Goal: Information Seeking & Learning: Learn about a topic

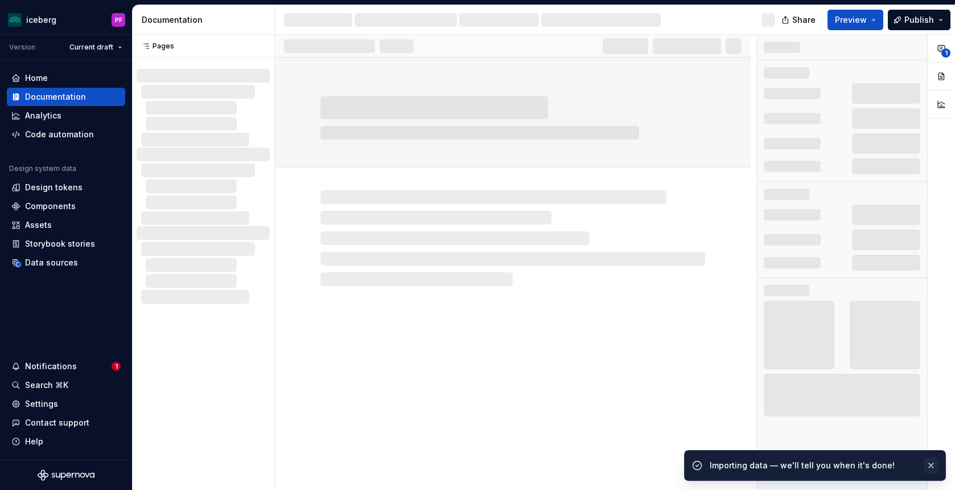
click at [932, 468] on button "button" at bounding box center [931, 465] width 15 height 16
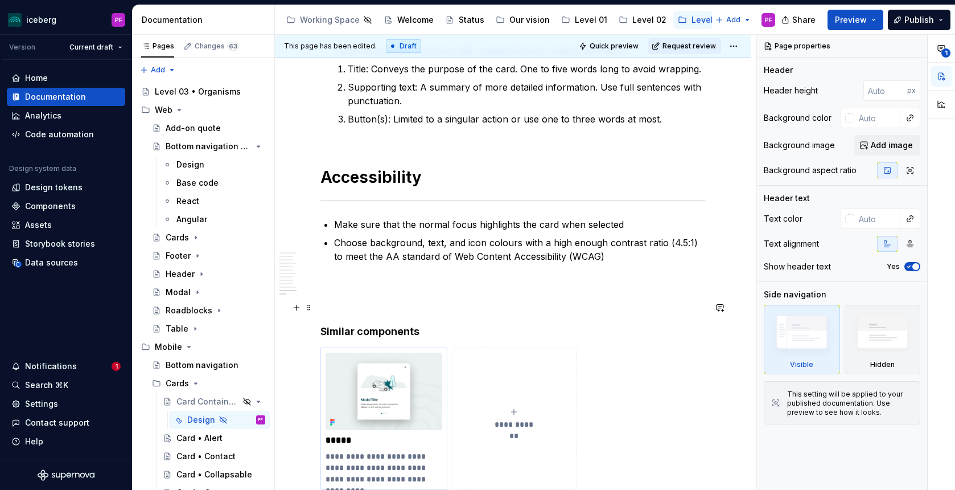
scroll to position [3556, 0]
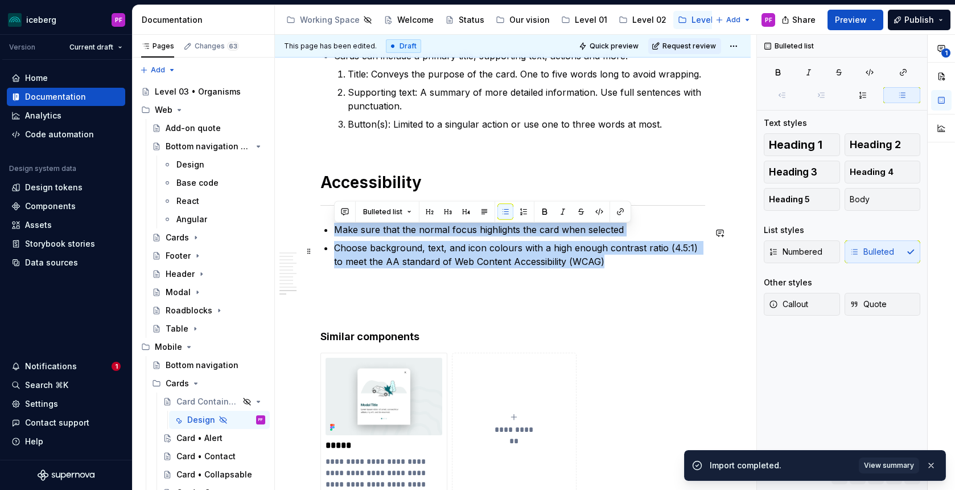
drag, startPoint x: 336, startPoint y: 236, endPoint x: 606, endPoint y: 261, distance: 271.0
click at [606, 261] on ul "Make sure that the normal focus highlights the card when selected Choose backgr…" at bounding box center [519, 246] width 371 height 46
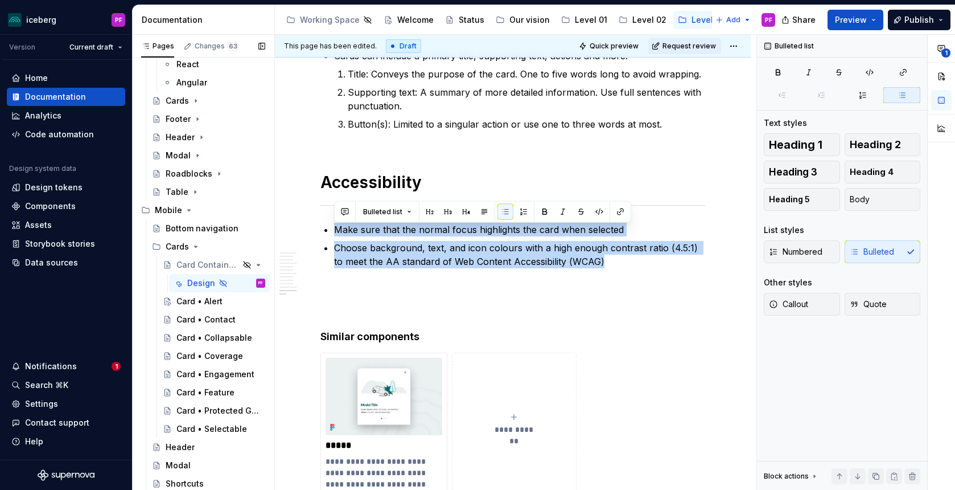
scroll to position [130, 0]
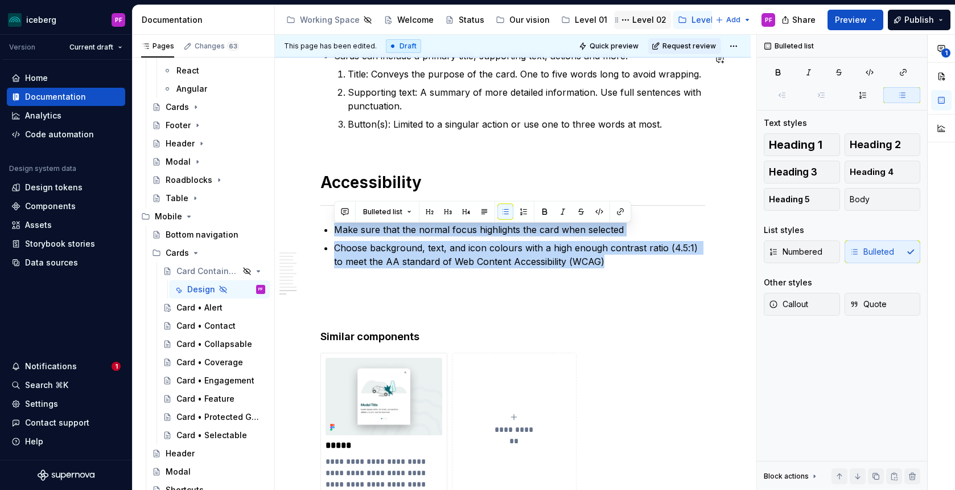
click at [612, 17] on icon "Page tree" at bounding box center [616, 19] width 9 height 9
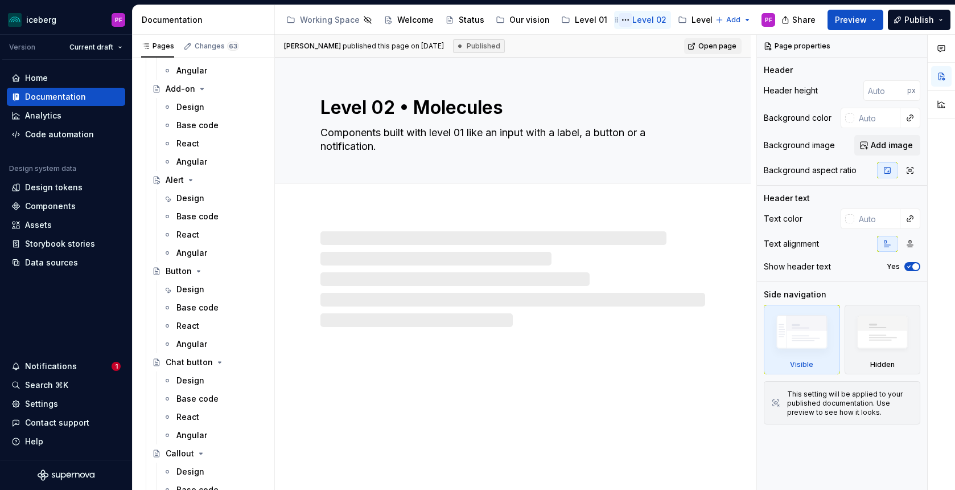
click at [623, 19] on button "Page tree" at bounding box center [626, 20] width 14 height 14
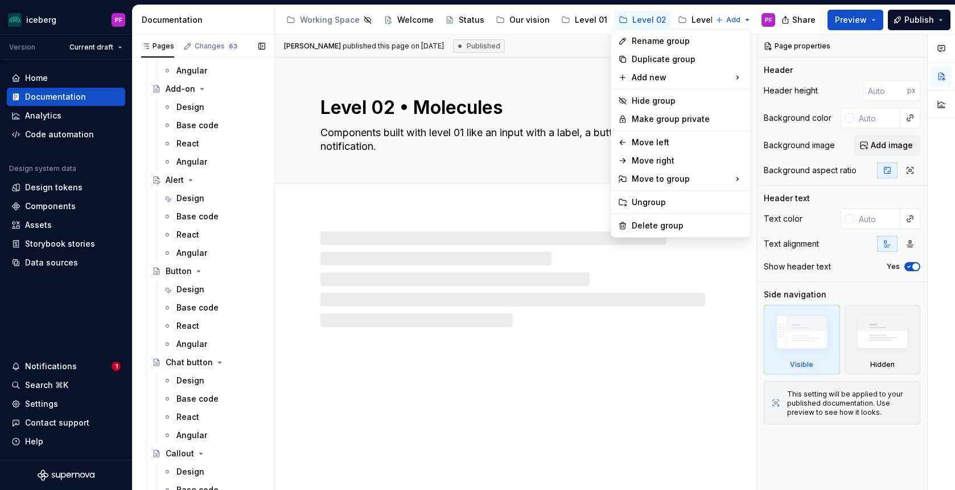
click at [207, 211] on div "Pages Changes 63 Add Accessibility guide for tree Page tree. Navigate the tree …" at bounding box center [203, 265] width 142 height 460
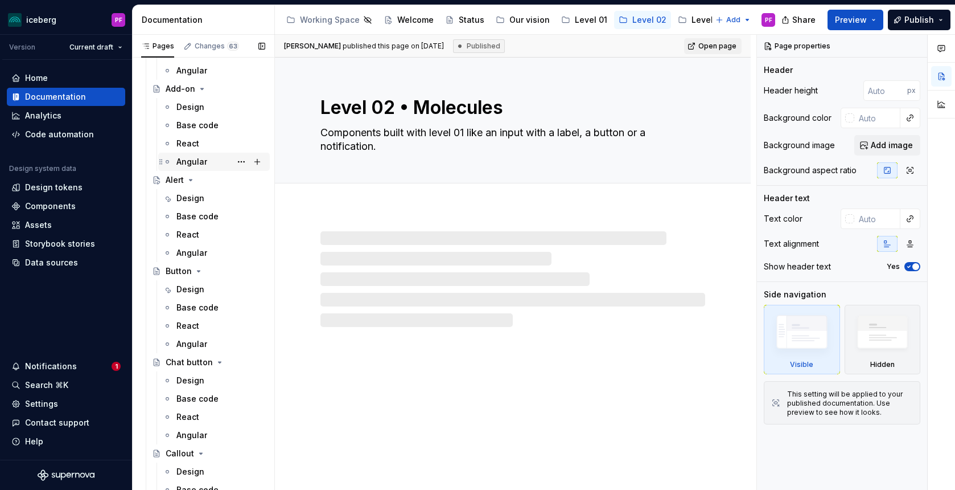
scroll to position [107, 0]
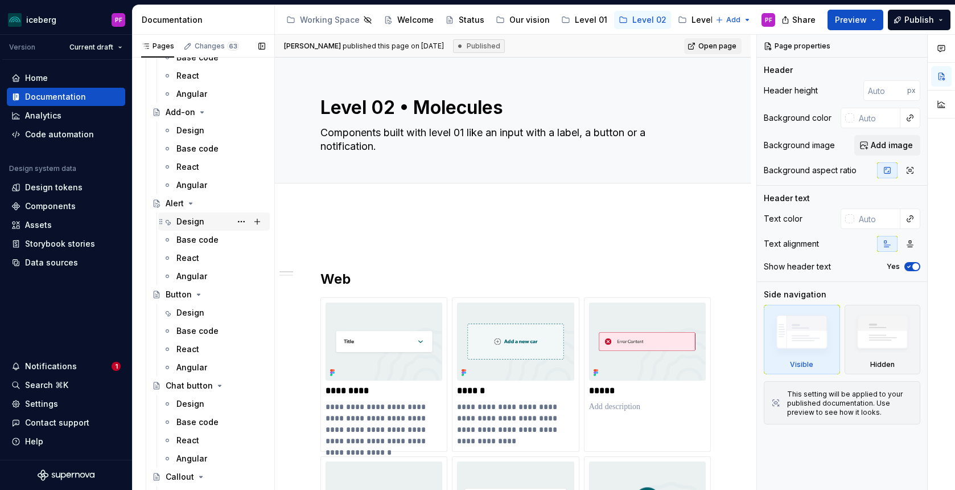
click at [202, 220] on div "Design" at bounding box center [190, 221] width 28 height 11
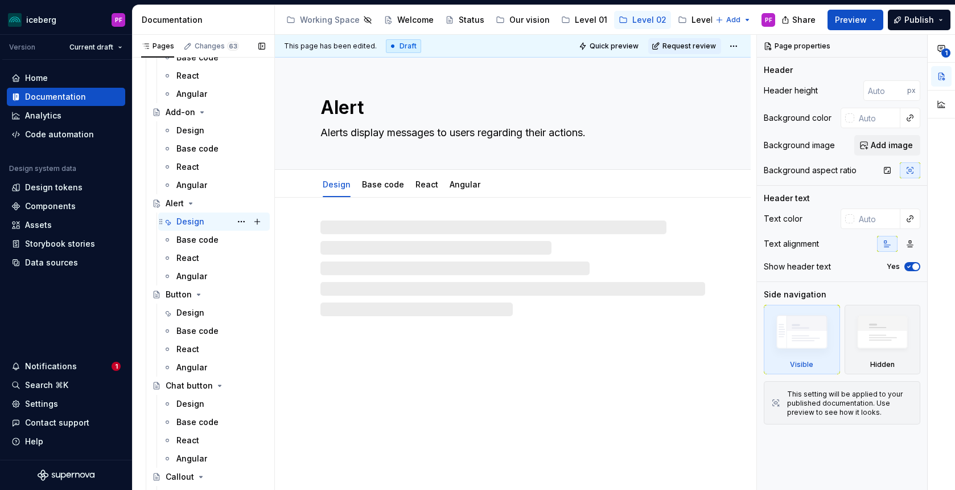
click at [204, 225] on div "Design PF" at bounding box center [220, 221] width 89 height 16
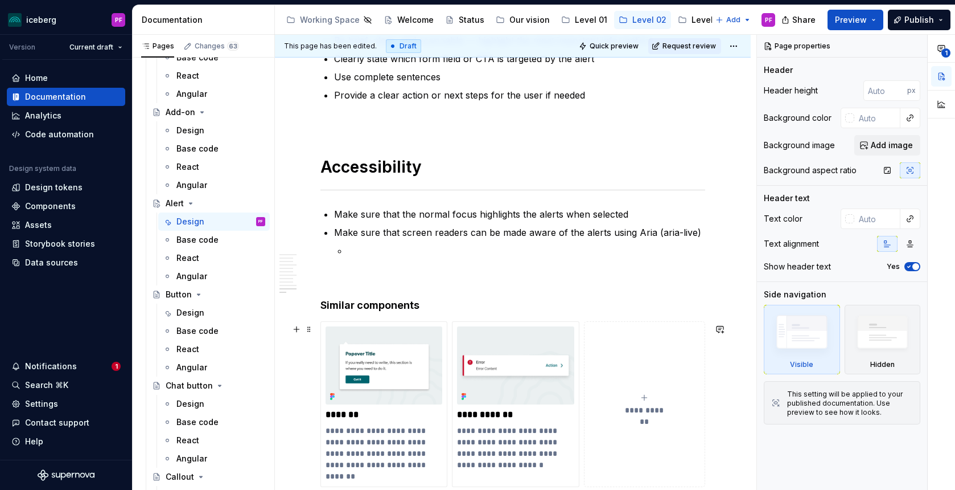
scroll to position [2502, 0]
click at [352, 253] on p at bounding box center [526, 249] width 357 height 14
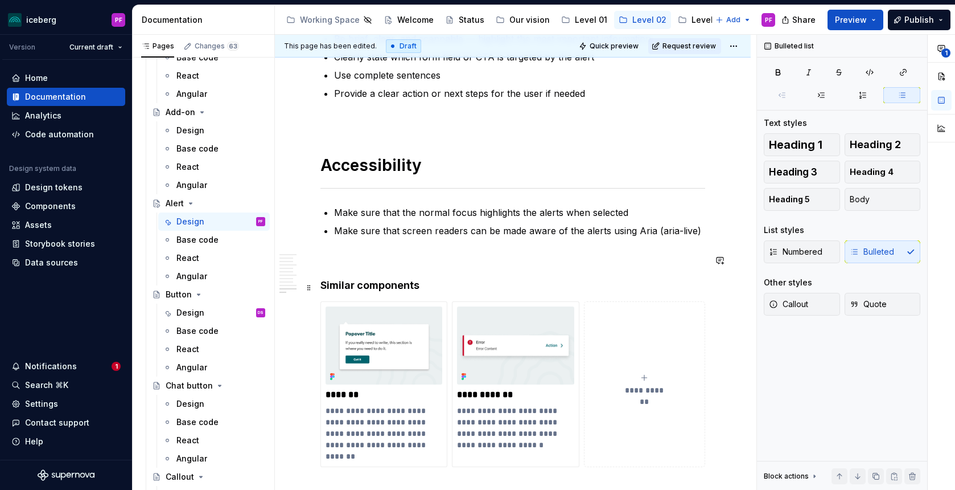
scroll to position [2536, 0]
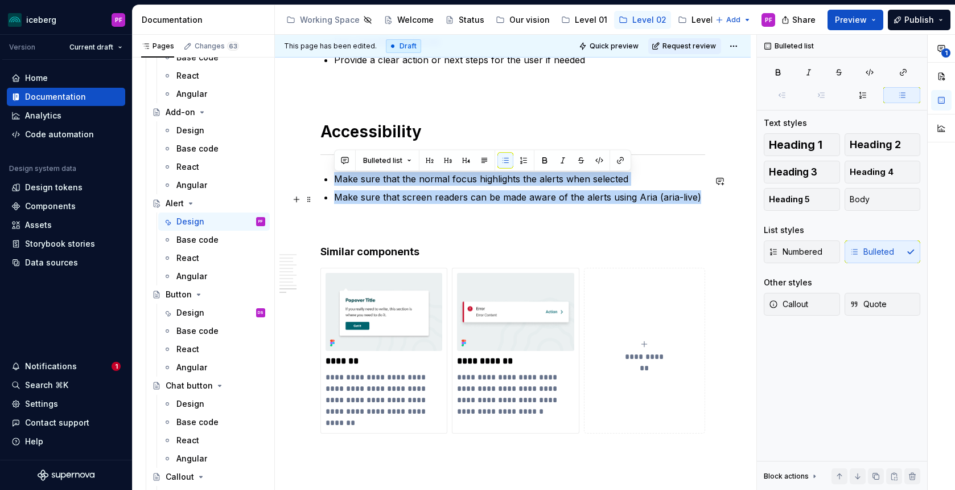
drag, startPoint x: 338, startPoint y: 184, endPoint x: 699, endPoint y: 201, distance: 361.9
click at [699, 201] on ul "Make sure that the normal focus highlights the alerts when selected Make sure t…" at bounding box center [519, 188] width 371 height 32
click at [699, 200] on p "Make sure that screen readers can be made aware of the alerts using Aria (aria-…" at bounding box center [519, 197] width 371 height 14
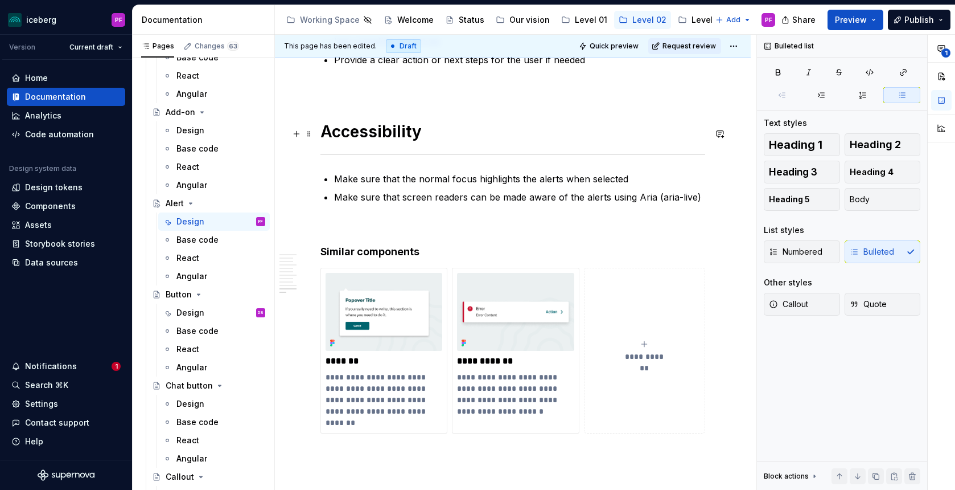
click at [434, 137] on h1 "Accessibility" at bounding box center [512, 131] width 385 height 20
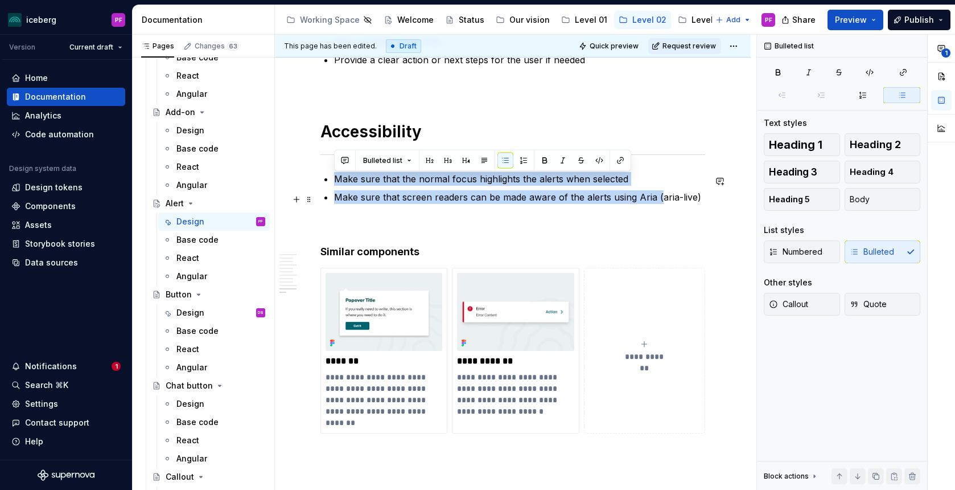
drag, startPoint x: 425, startPoint y: 180, endPoint x: 657, endPoint y: 196, distance: 232.8
click at [658, 196] on ul "Make sure that the normal focus highlights the alerts when selected Make sure t…" at bounding box center [519, 188] width 371 height 32
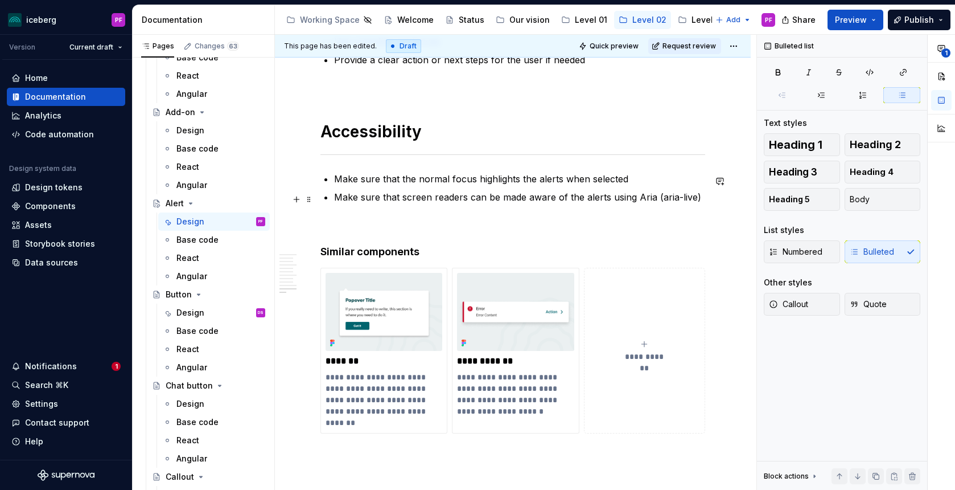
click at [675, 199] on p "Make sure that screen readers can be made aware of the alerts using Aria (aria-…" at bounding box center [519, 197] width 371 height 14
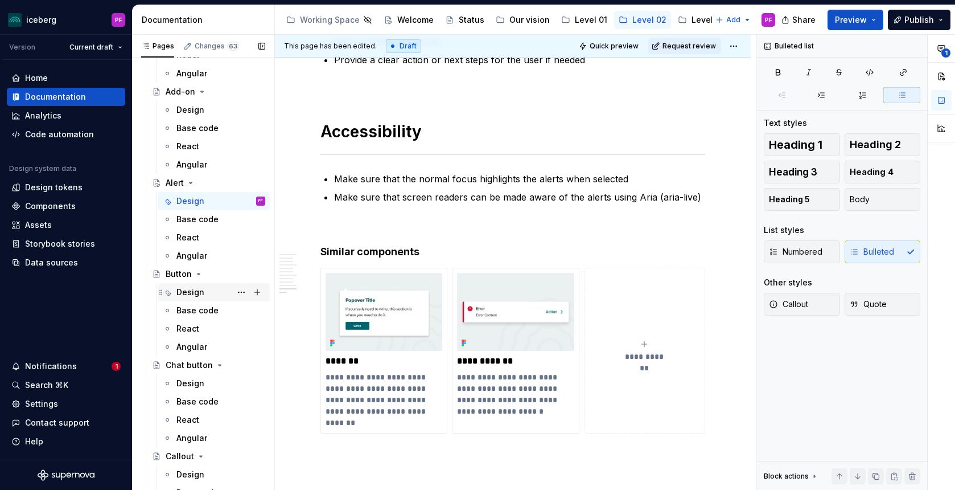
click at [196, 285] on div "Design DS" at bounding box center [220, 292] width 89 height 16
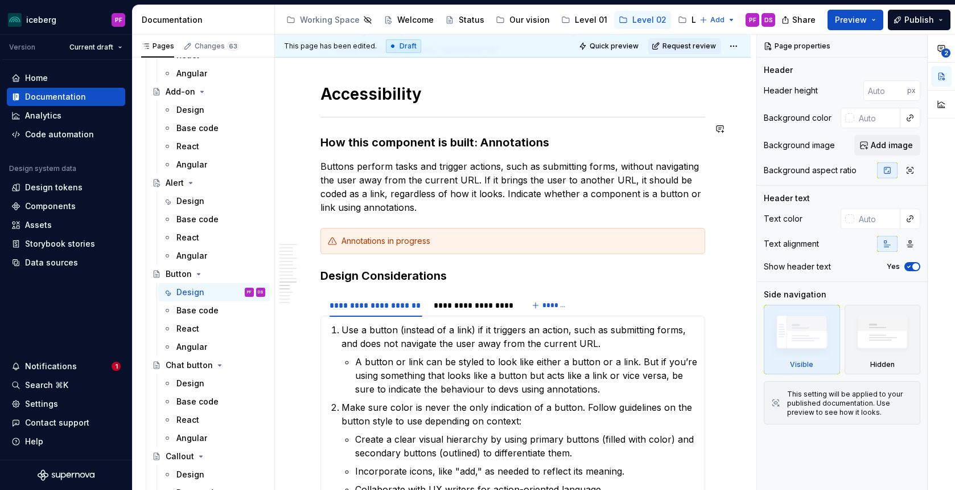
scroll to position [3073, 0]
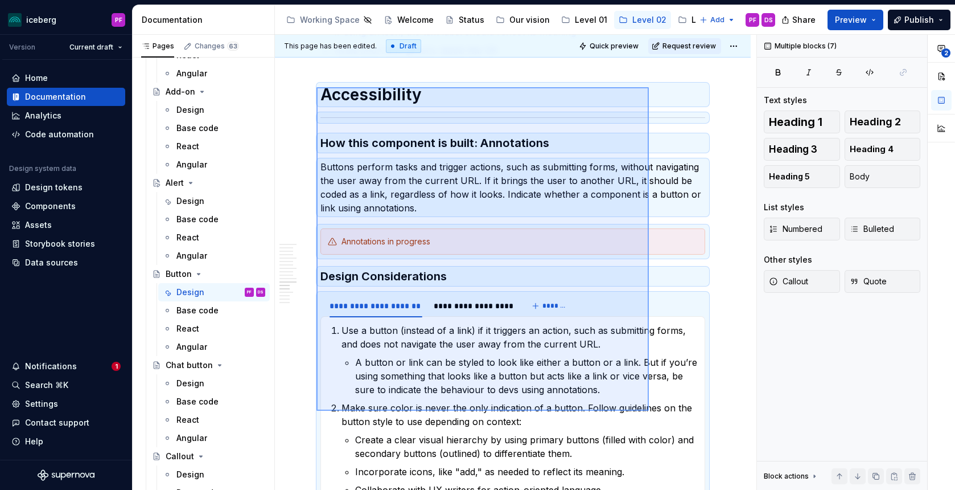
drag, startPoint x: 316, startPoint y: 87, endPoint x: 649, endPoint y: 410, distance: 463.7
click at [649, 410] on div "**********" at bounding box center [516, 262] width 482 height 455
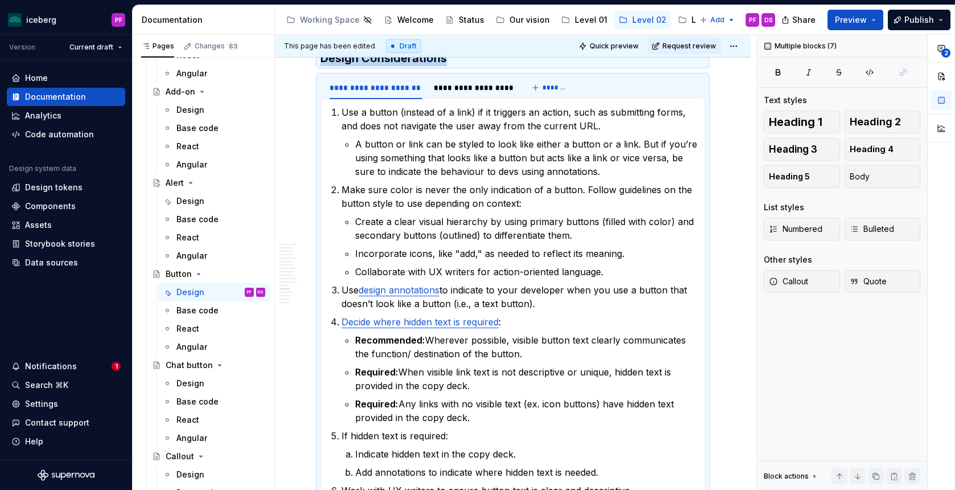
copy div "Start with an action verb Keep it short — 1 to 3 words Write in sentence case (…"
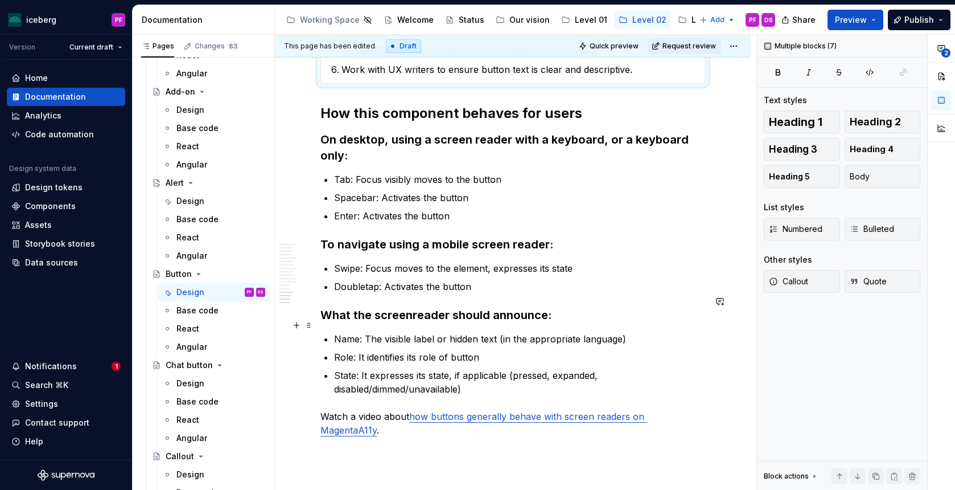
scroll to position [3722, 0]
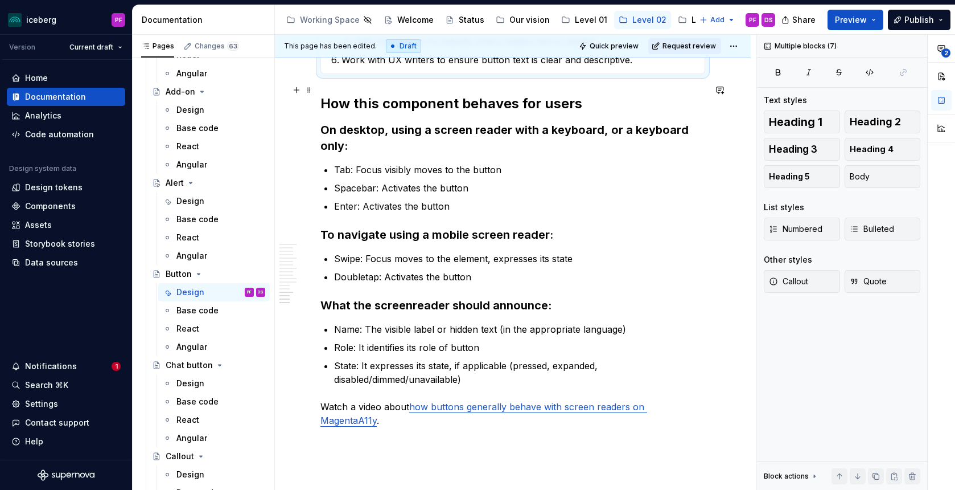
click at [444, 94] on h2 "How this component behaves for users" at bounding box center [512, 103] width 385 height 18
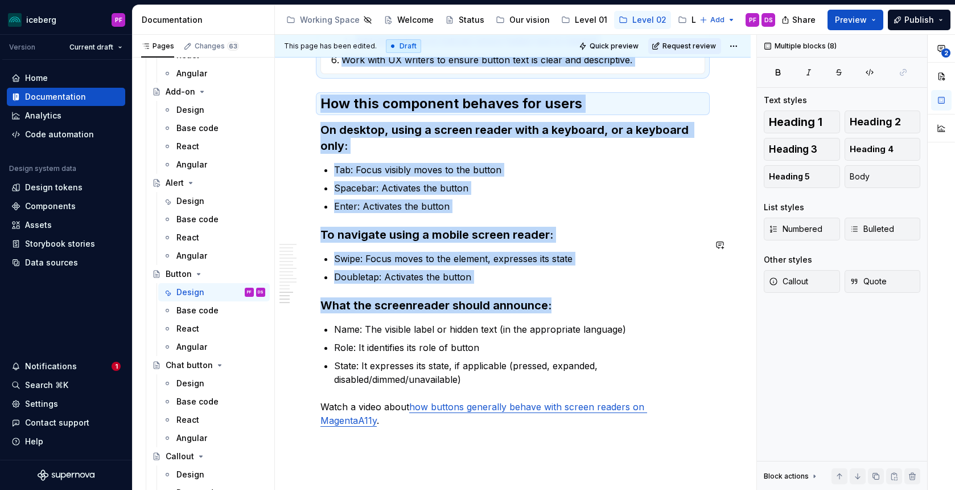
drag, startPoint x: 324, startPoint y: 110, endPoint x: 656, endPoint y: 292, distance: 378.6
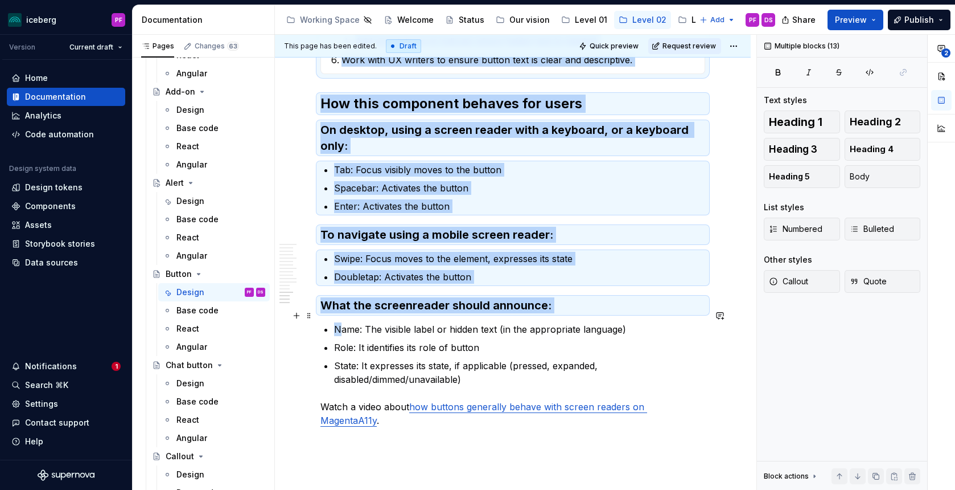
drag, startPoint x: 709, startPoint y: 401, endPoint x: 342, endPoint y: 309, distance: 378.6
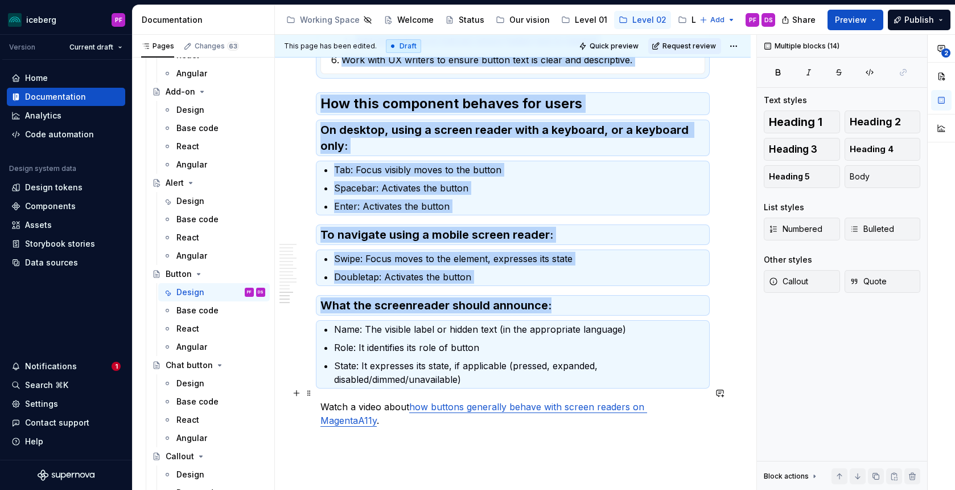
click at [337, 400] on p "Watch a video about how buttons generally behave with screen readers on Magenta…" at bounding box center [512, 413] width 385 height 27
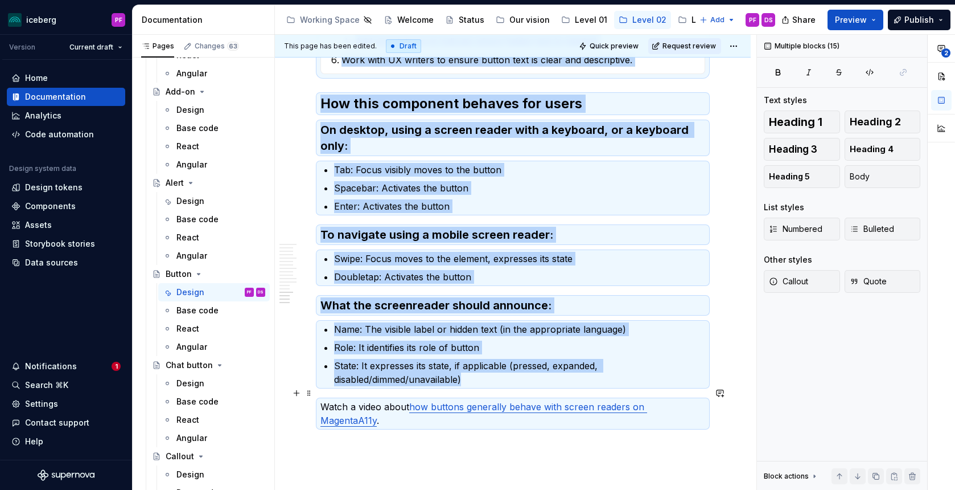
copy div "**********"
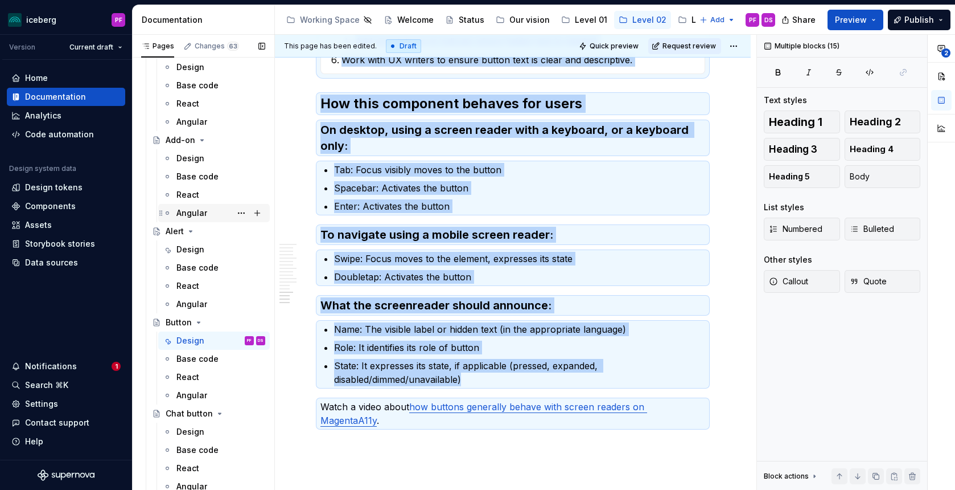
scroll to position [59, 0]
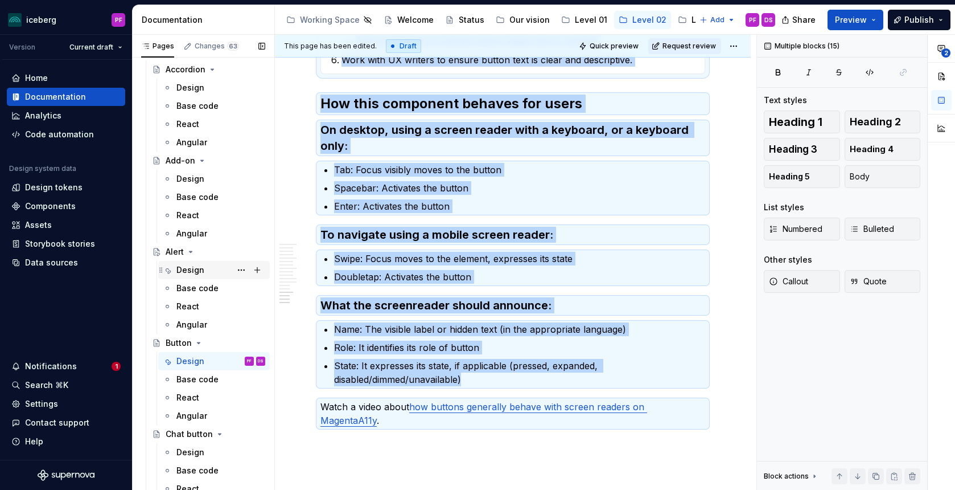
click at [209, 263] on div "Design" at bounding box center [220, 270] width 89 height 16
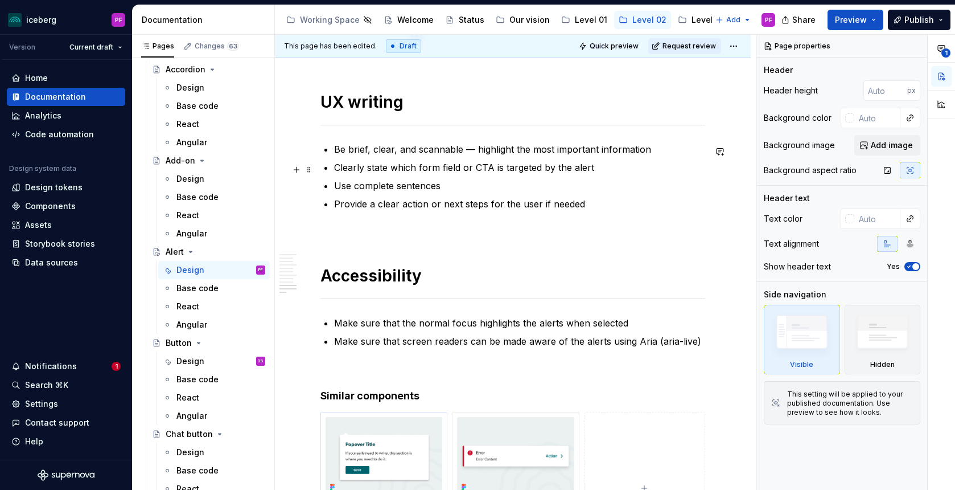
scroll to position [2394, 0]
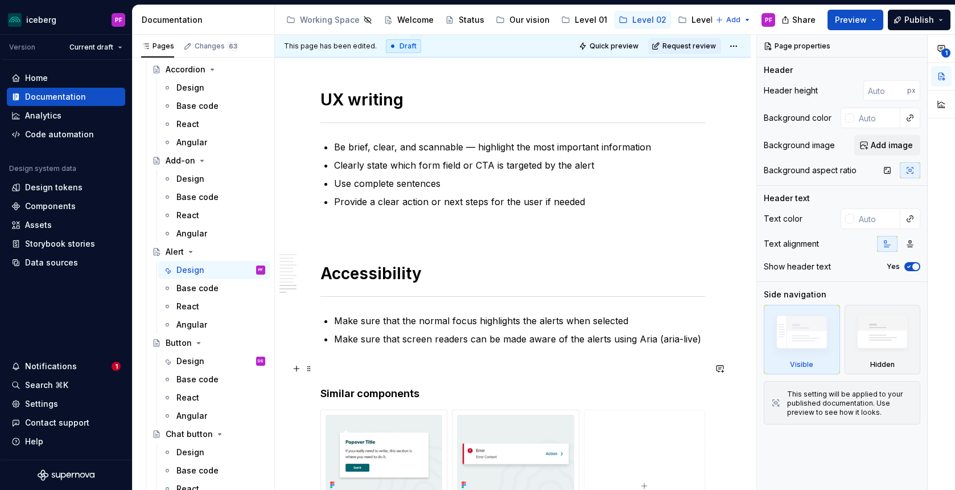
type textarea "*"
click at [344, 365] on p at bounding box center [512, 366] width 385 height 14
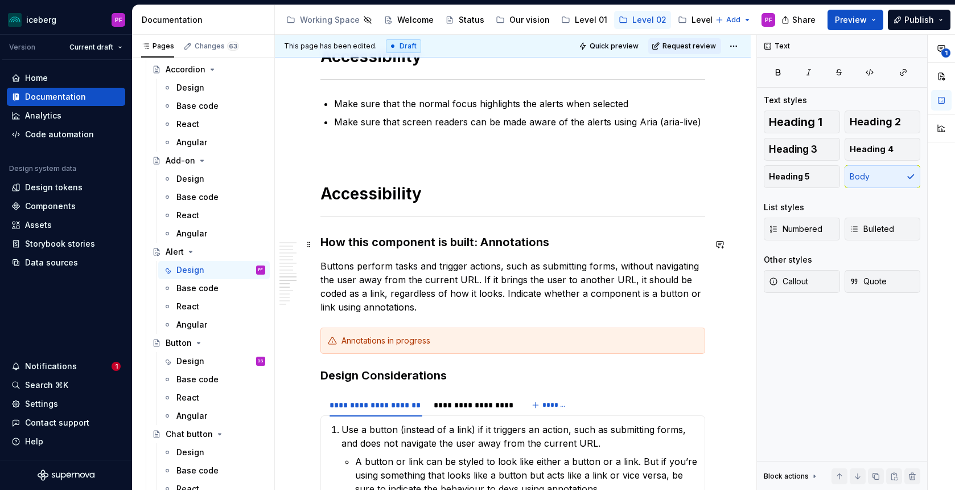
scroll to position [2617, 0]
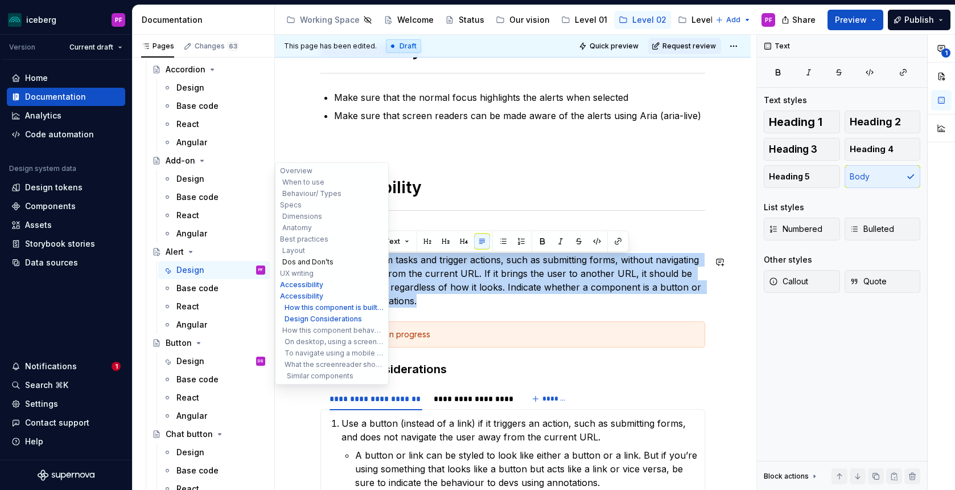
drag, startPoint x: 371, startPoint y: 292, endPoint x: 355, endPoint y: 265, distance: 31.9
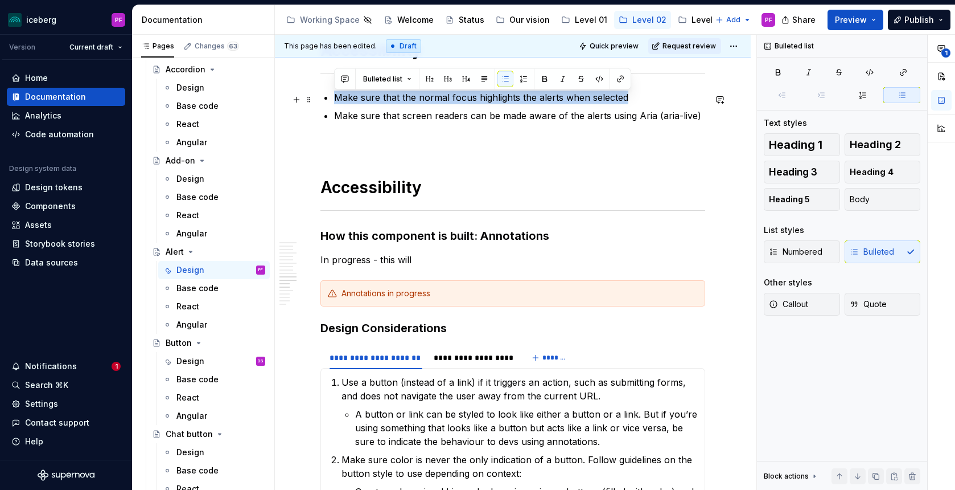
drag, startPoint x: 638, startPoint y: 100, endPoint x: 323, endPoint y: 101, distance: 314.8
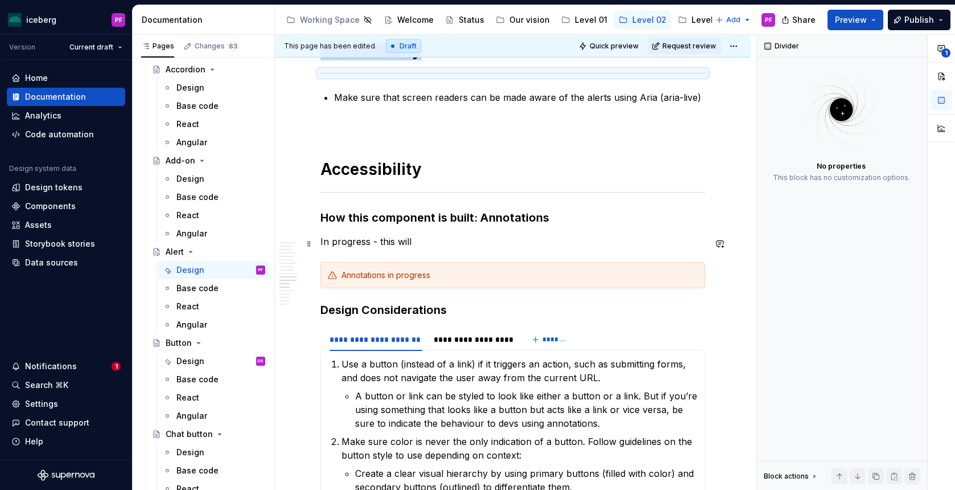
click at [416, 243] on p "In progress - this will" at bounding box center [512, 242] width 385 height 14
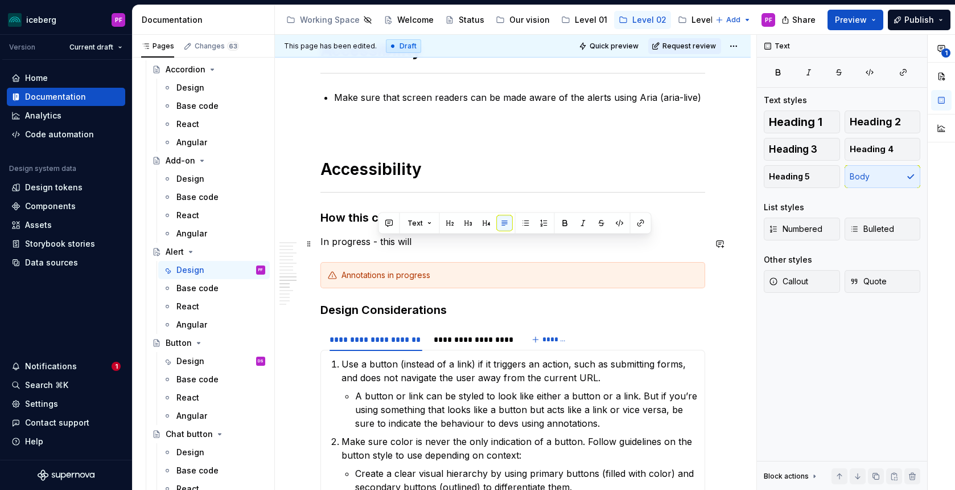
drag, startPoint x: 413, startPoint y: 245, endPoint x: 378, endPoint y: 245, distance: 35.3
click at [378, 245] on p "In progress - this will" at bounding box center [512, 242] width 385 height 14
click at [405, 245] on p "In progress - this will" at bounding box center [512, 242] width 385 height 14
drag, startPoint x: 421, startPoint y: 245, endPoint x: 370, endPoint y: 245, distance: 51.2
click at [370, 245] on p "In progress - this will" at bounding box center [512, 242] width 385 height 14
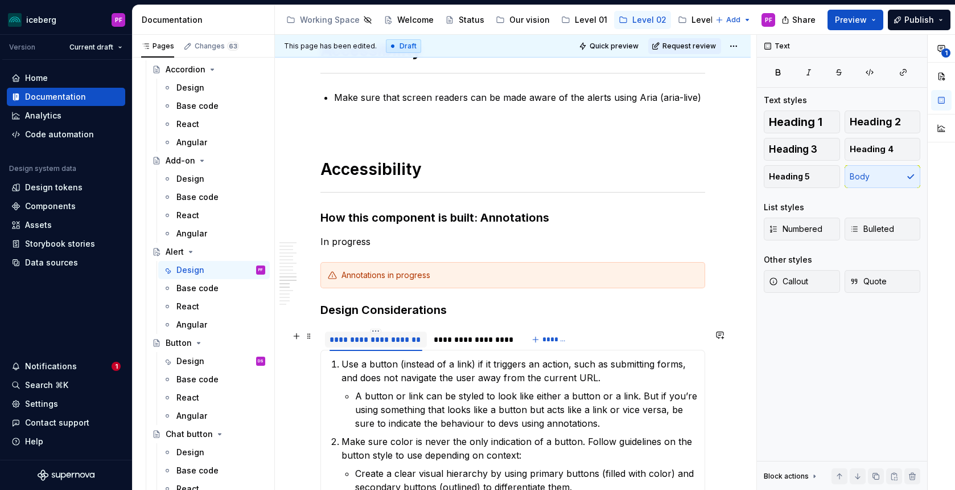
scroll to position [2675, 0]
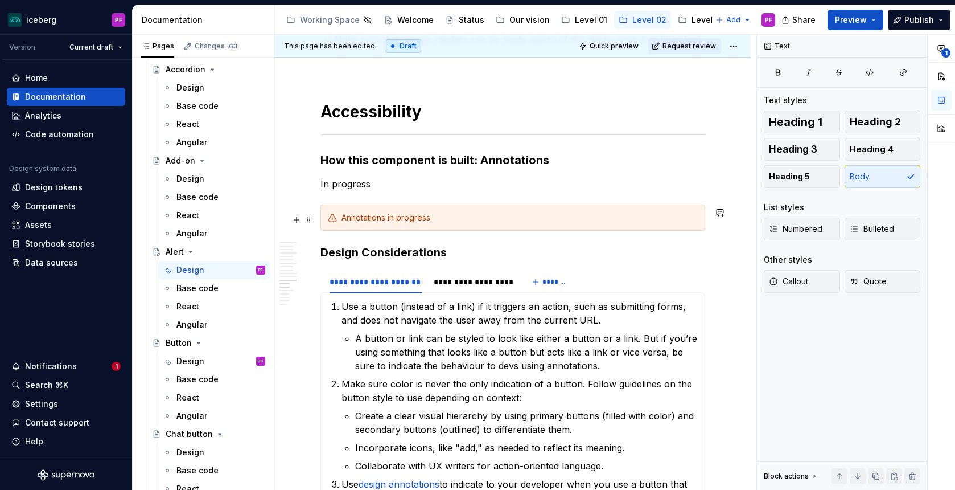
click at [367, 220] on div "Annotations in progress" at bounding box center [520, 217] width 356 height 11
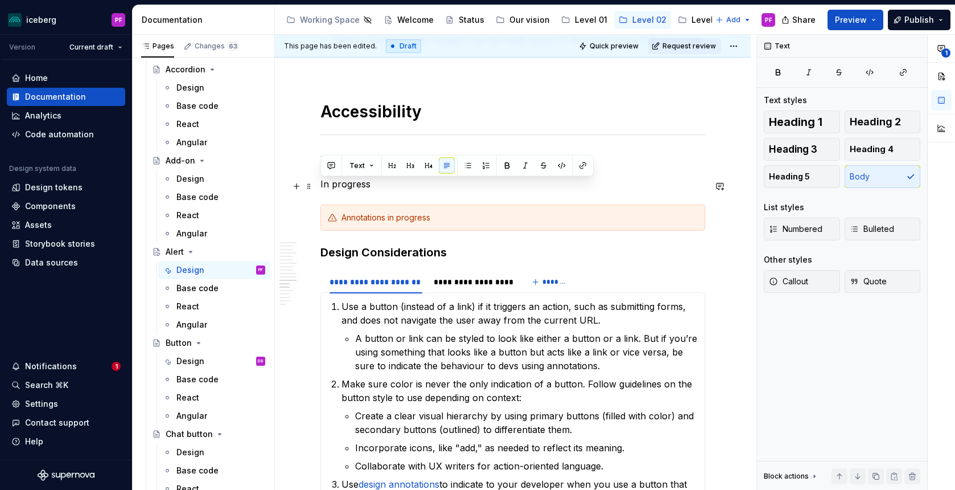
drag, startPoint x: 377, startPoint y: 192, endPoint x: 321, endPoint y: 191, distance: 56.4
click at [321, 191] on p "In progress" at bounding box center [512, 184] width 385 height 14
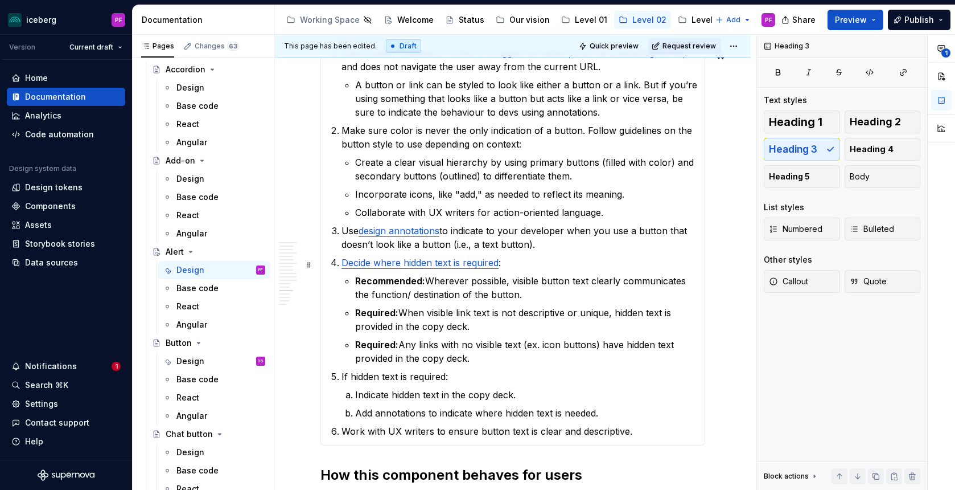
scroll to position [2903, 0]
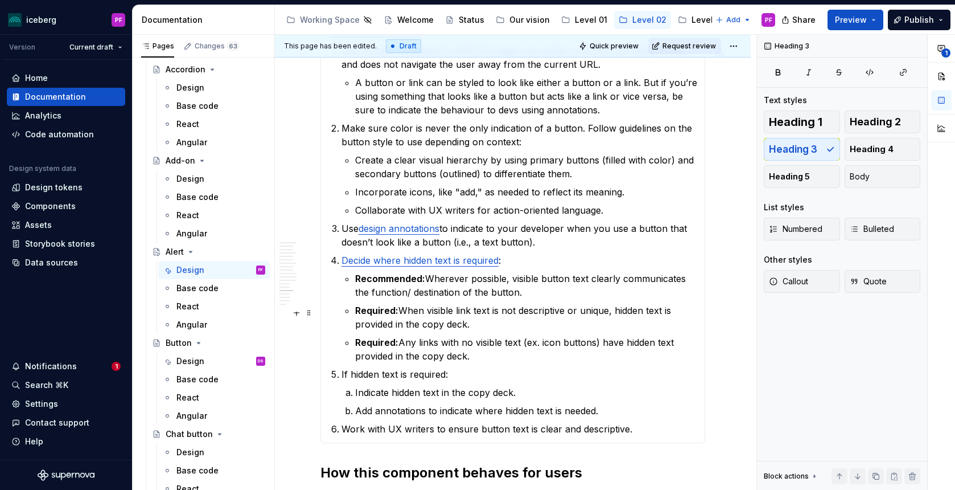
click at [392, 311] on strong "Required:" at bounding box center [376, 310] width 43 height 11
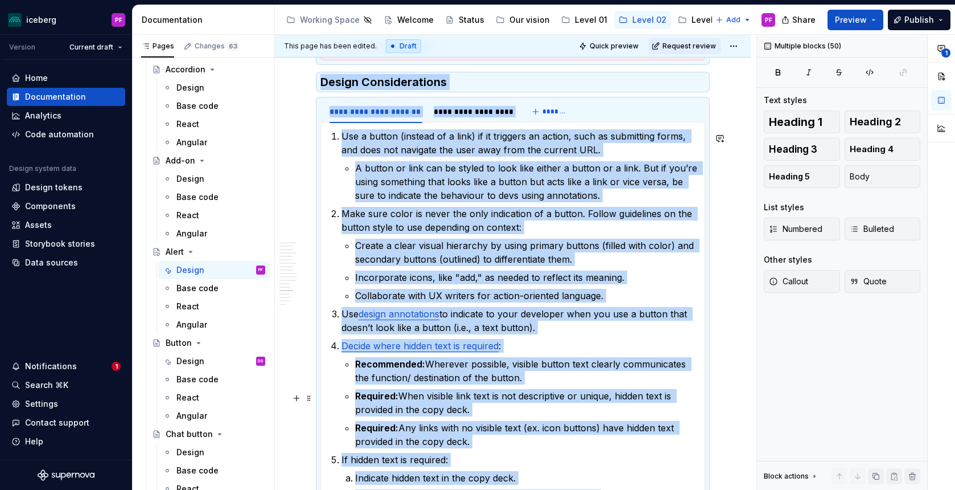
scroll to position [2815, 0]
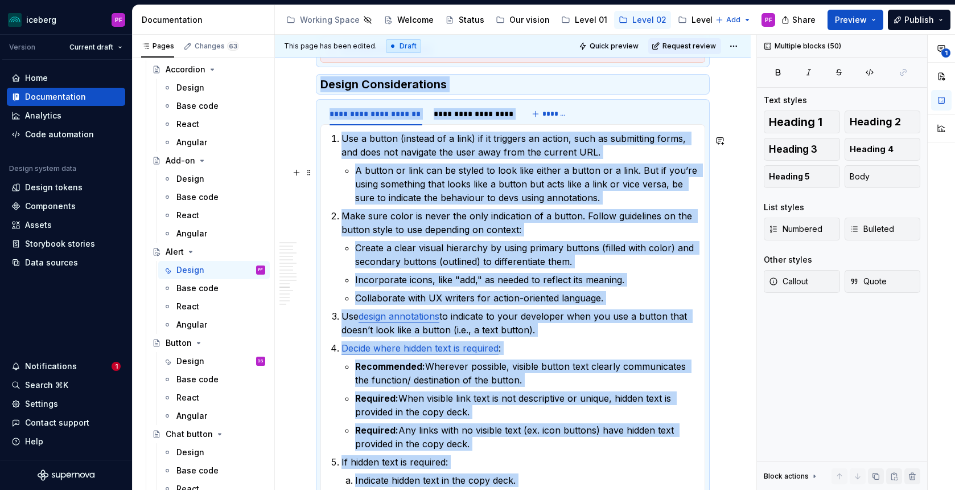
click at [372, 183] on p "A button or link can be styled to look like either a button or a link. But if y…" at bounding box center [526, 183] width 343 height 41
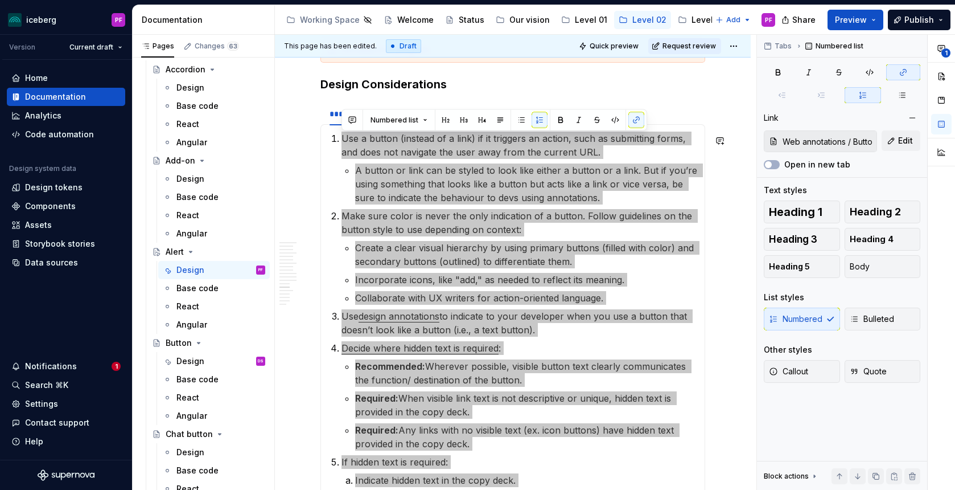
drag, startPoint x: 333, startPoint y: 139, endPoint x: 642, endPoint y: 492, distance: 469.1
click at [642, 489] on html "iceberg PF Version Current draft Home Documentation Analytics Code automation D…" at bounding box center [477, 245] width 955 height 490
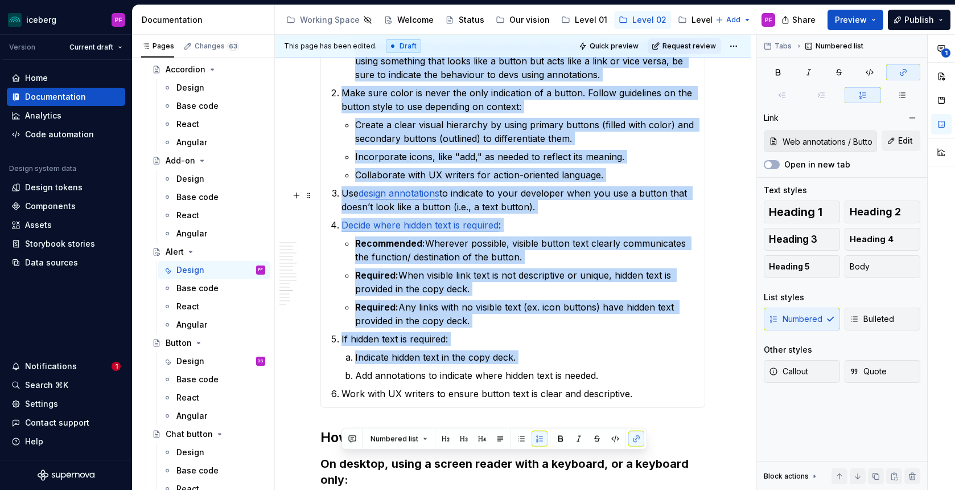
scroll to position [2955, 0]
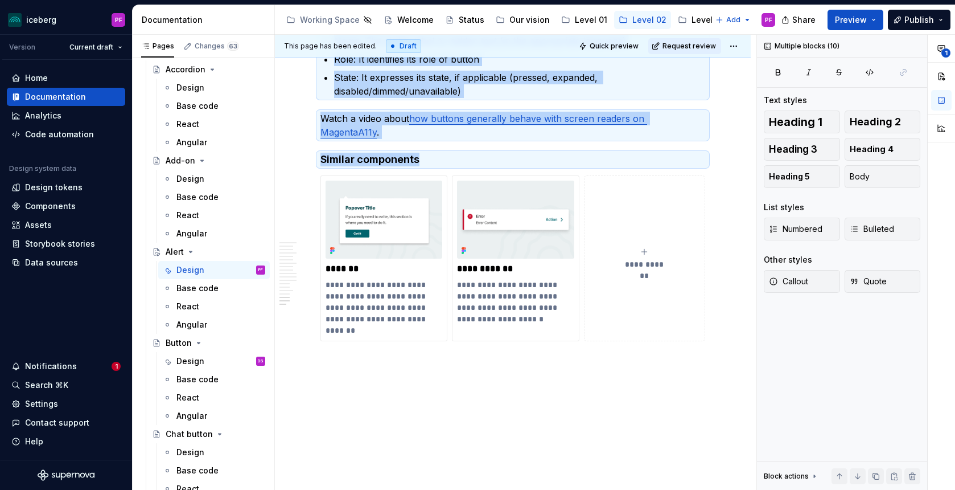
drag, startPoint x: 637, startPoint y: 382, endPoint x: 305, endPoint y: 493, distance: 349.9
click at [305, 489] on html "iceberg PF Version Current draft Home Documentation Analytics Code automation D…" at bounding box center [477, 245] width 955 height 490
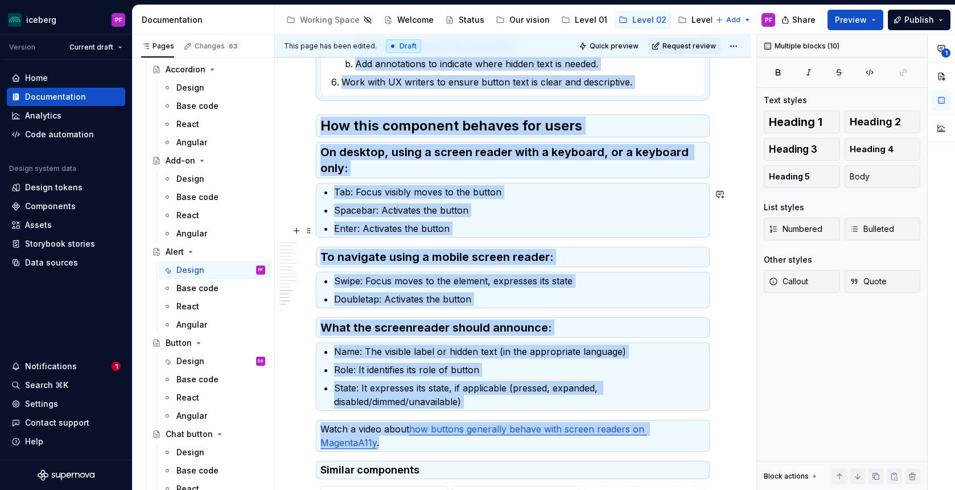
scroll to position [3267, 0]
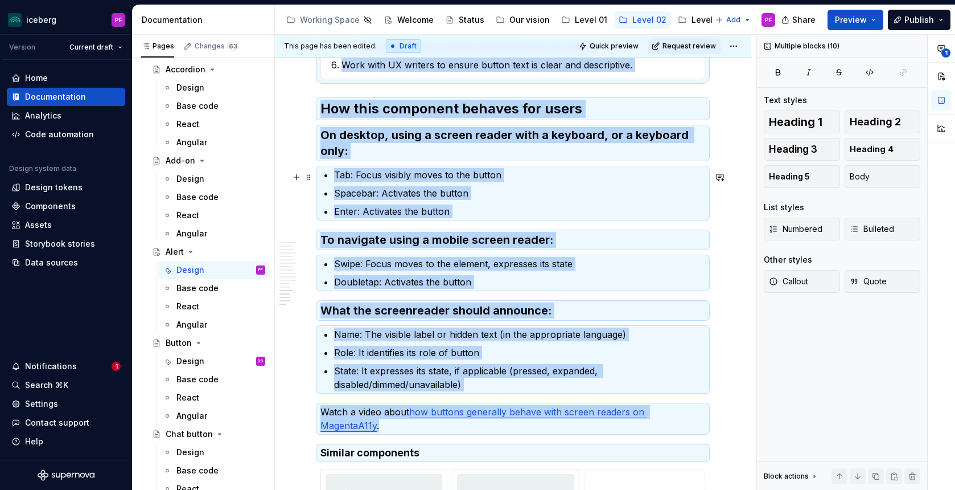
click at [412, 171] on p "Tab: Focus visibly moves to the button" at bounding box center [519, 175] width 371 height 14
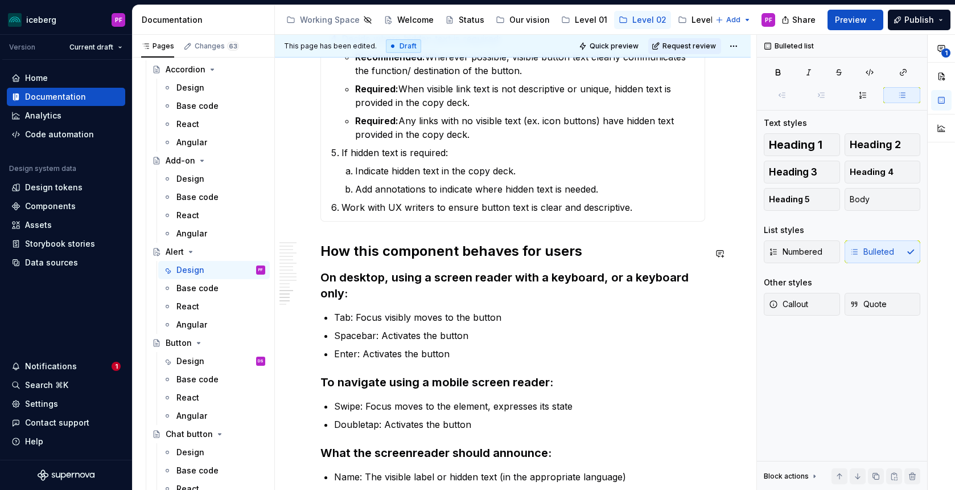
scroll to position [3072, 0]
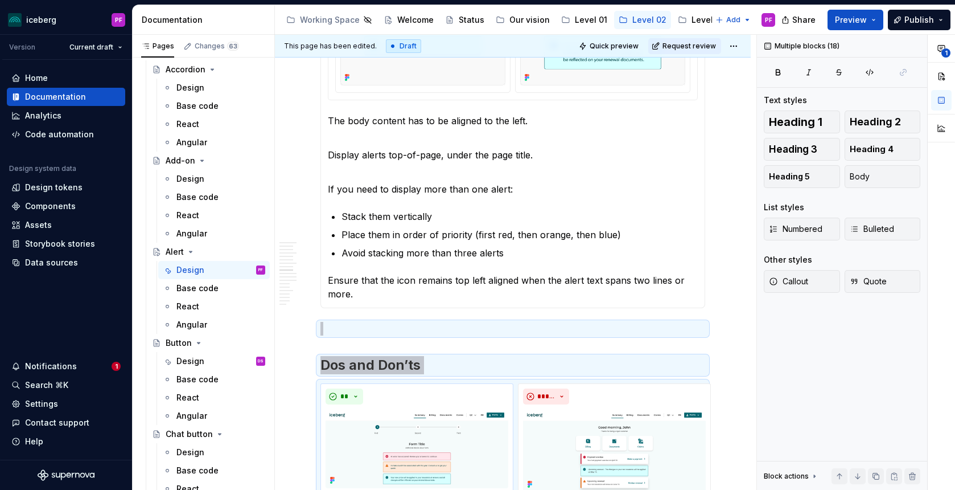
drag, startPoint x: 635, startPoint y: 262, endPoint x: 329, endPoint y: 442, distance: 354.7
click at [329, 442] on div "**********" at bounding box center [512, 278] width 385 height 3676
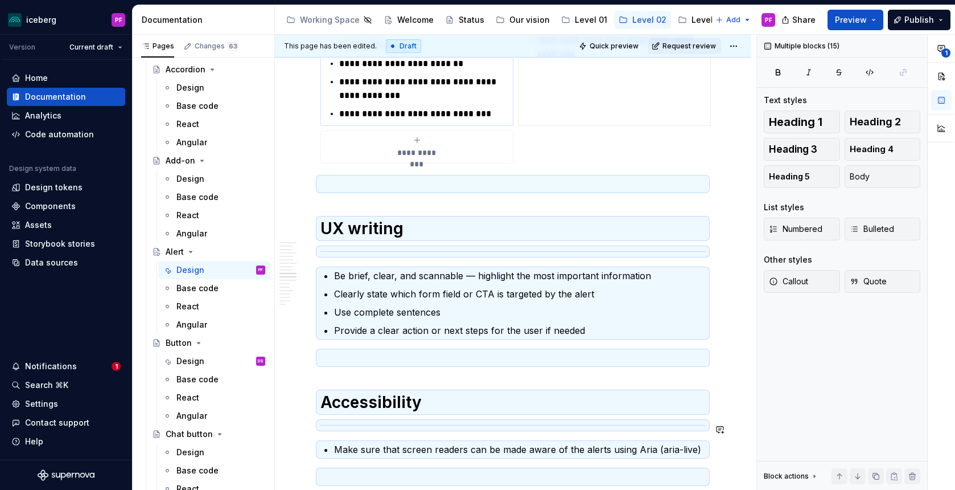
scroll to position [2276, 0]
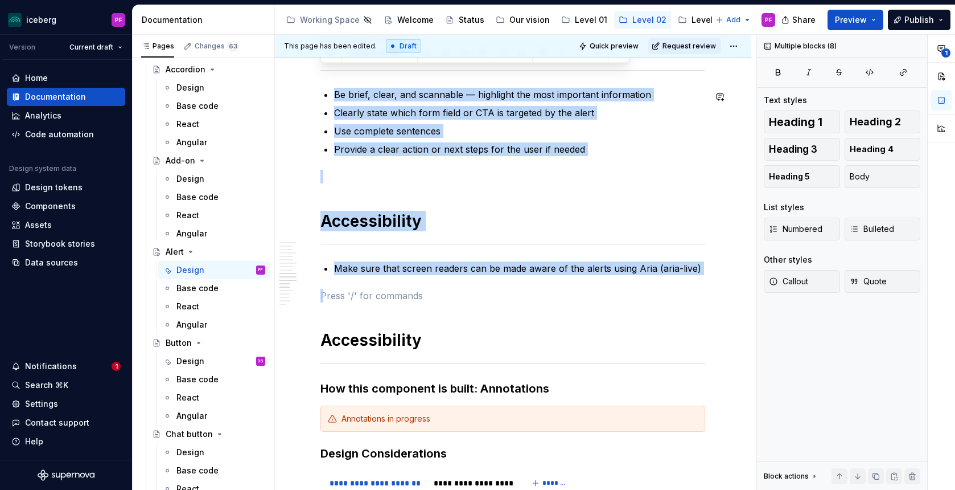
scroll to position [2274, 0]
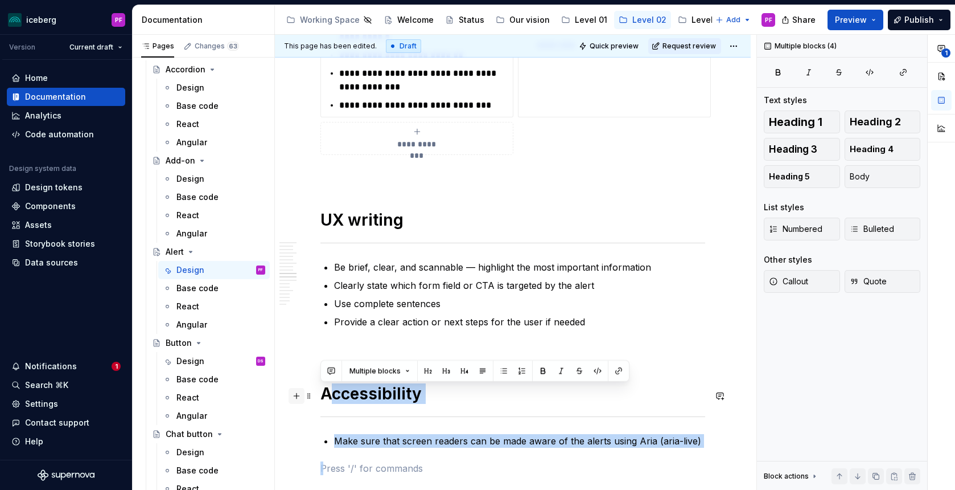
drag, startPoint x: 381, startPoint y: 156, endPoint x: 301, endPoint y: 394, distance: 251.1
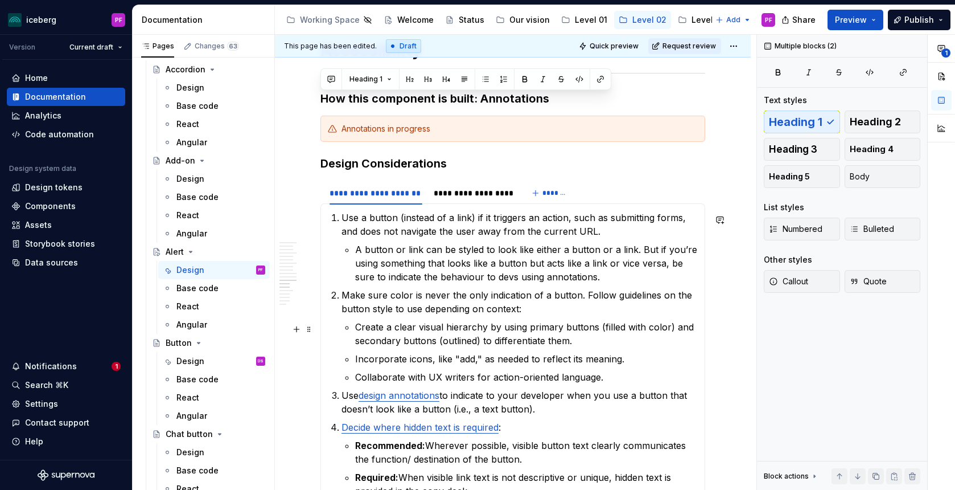
scroll to position [2624, 0]
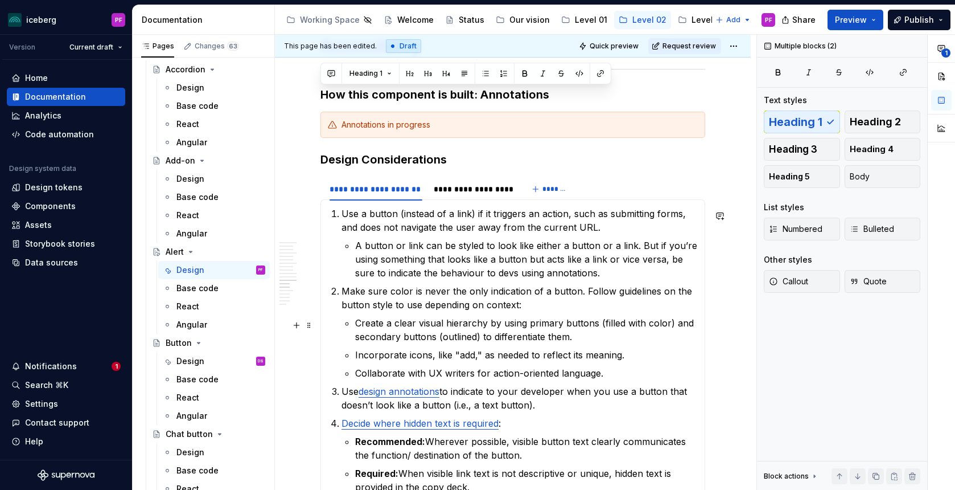
click at [400, 289] on p "Make sure color is never the only indication of a button. Follow guidelines on …" at bounding box center [520, 297] width 356 height 27
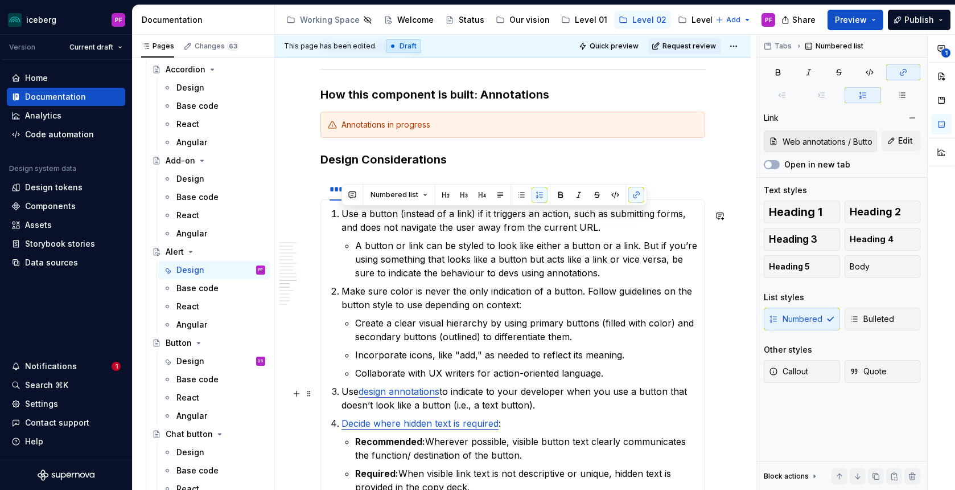
drag, startPoint x: 333, startPoint y: 216, endPoint x: 624, endPoint y: 410, distance: 350.0
click at [624, 410] on ol "Use a button (instead of a link) if it triggers an action, such as submitting f…" at bounding box center [520, 403] width 356 height 392
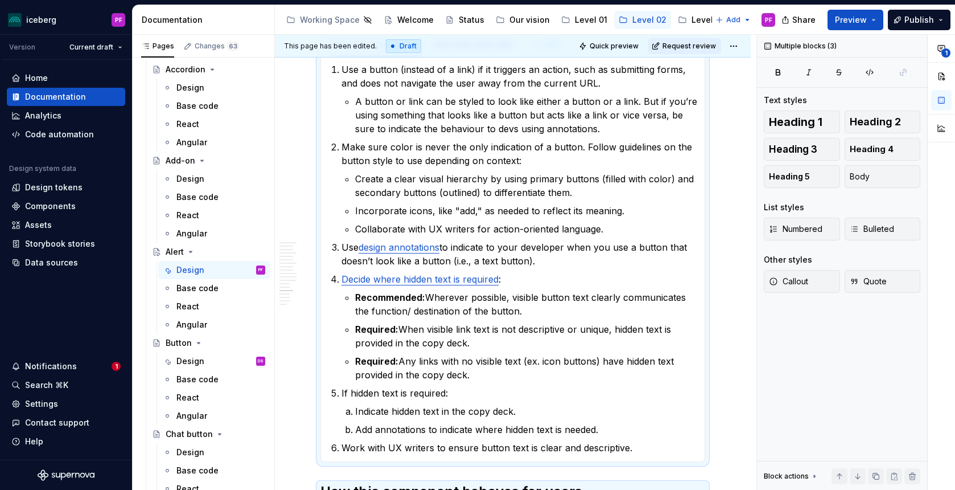
scroll to position [2840, 0]
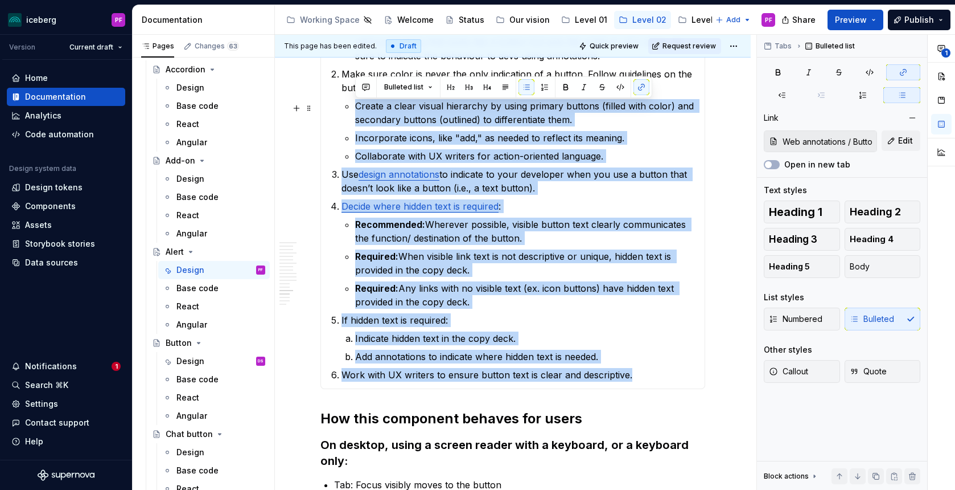
drag, startPoint x: 632, startPoint y: 449, endPoint x: 352, endPoint y: 108, distance: 441.7
click at [352, 108] on ol "Use a button (instead of a link) if it triggers an action, such as submitting f…" at bounding box center [520, 186] width 356 height 392
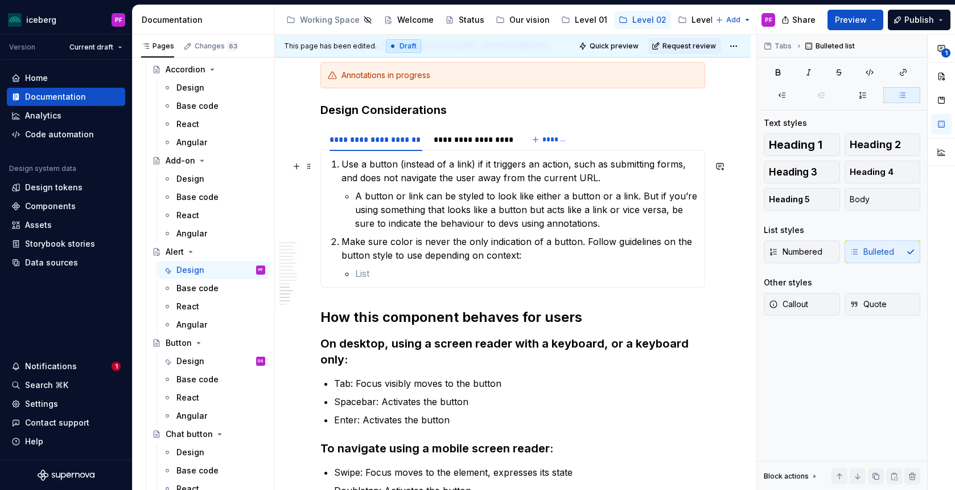
scroll to position [2666, 0]
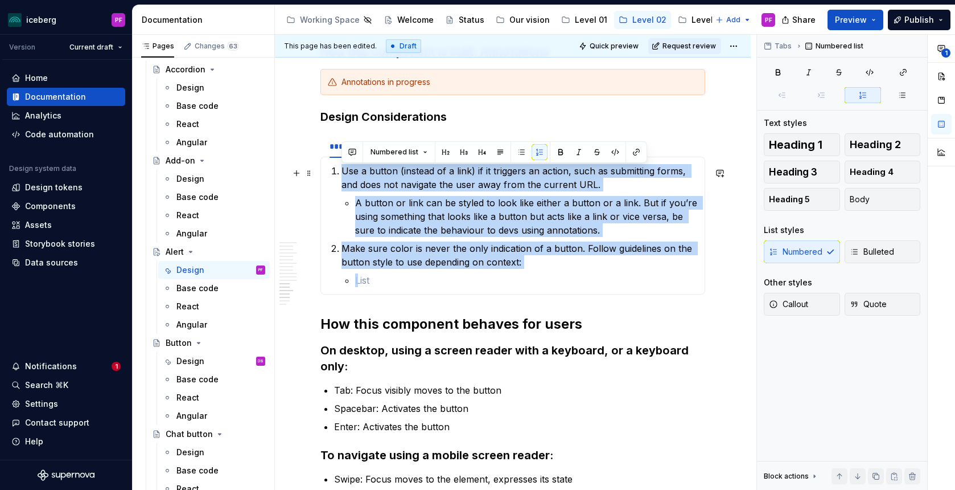
drag, startPoint x: 363, startPoint y: 281, endPoint x: 330, endPoint y: 176, distance: 109.6
click at [342, 176] on ol "Use a button (instead of a link) if it triggers an action, such as submitting f…" at bounding box center [520, 225] width 356 height 123
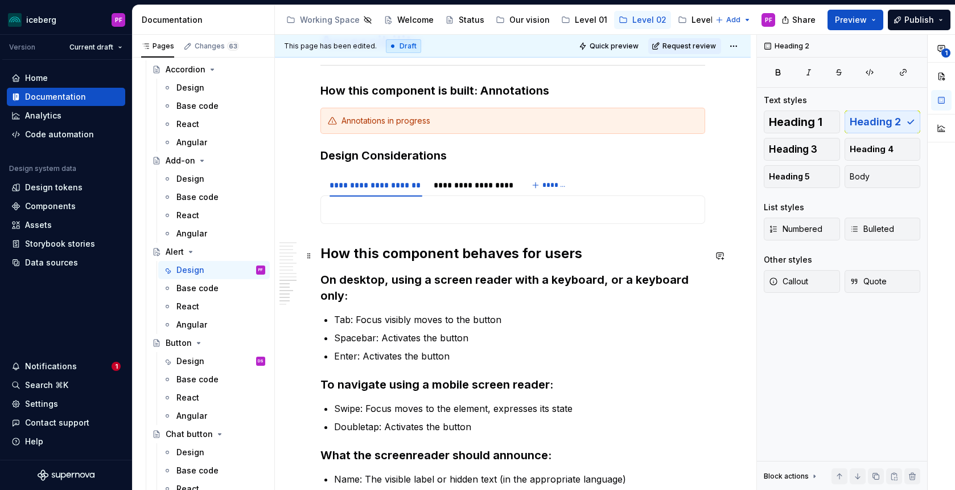
scroll to position [2629, 0]
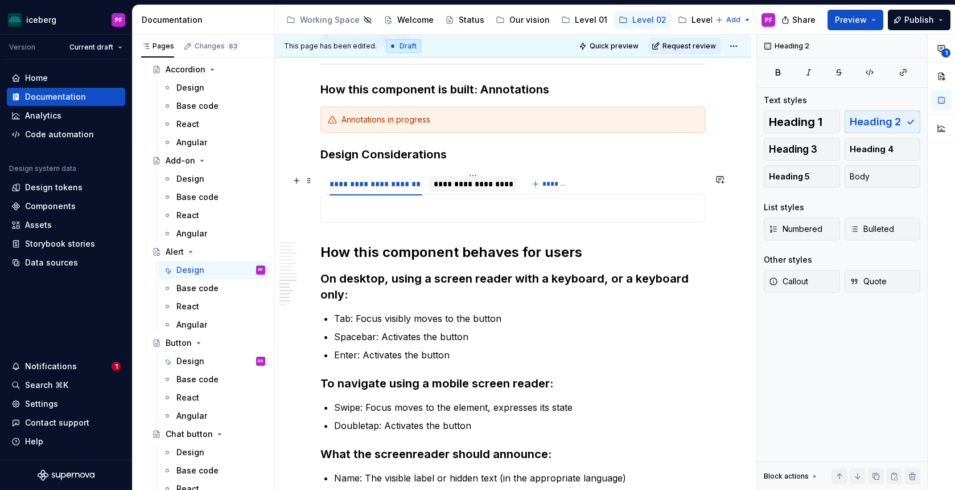
click at [448, 189] on div "**********" at bounding box center [473, 183] width 79 height 11
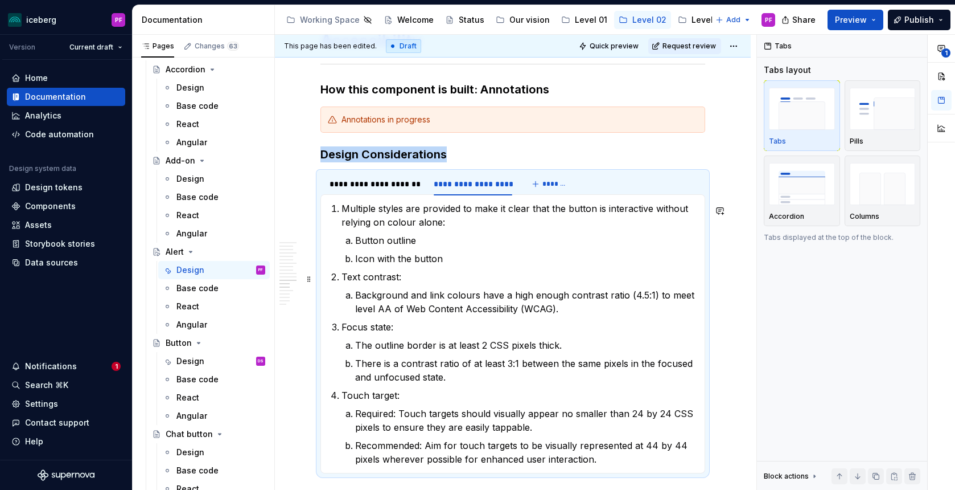
click at [411, 275] on p "Text contrast:" at bounding box center [520, 277] width 356 height 14
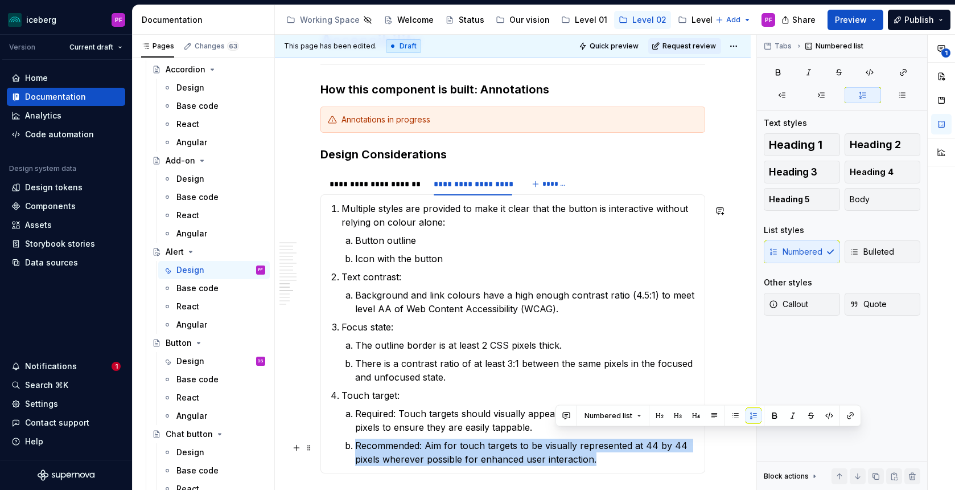
scroll to position [2654, 0]
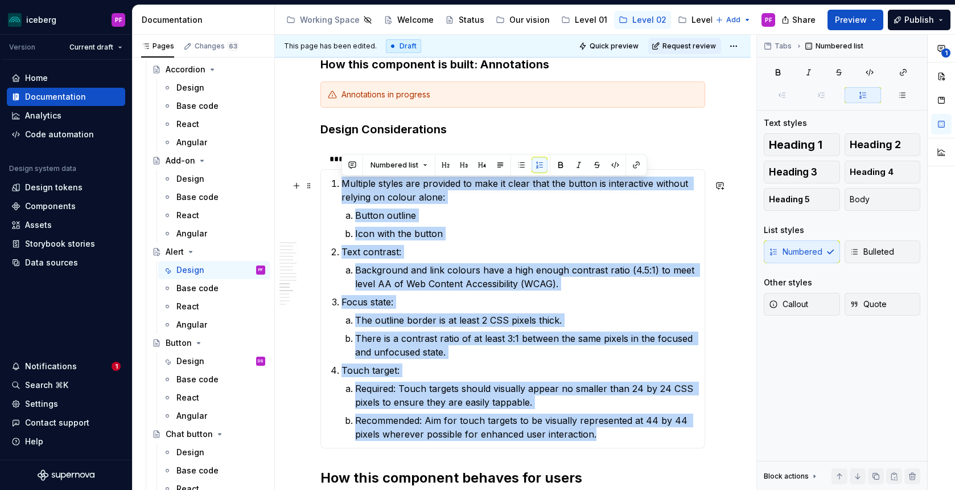
drag, startPoint x: 608, startPoint y: 459, endPoint x: 334, endPoint y: 182, distance: 390.4
click at [342, 182] on ol "Multiple styles are provided to make it clear that the button is interactive wi…" at bounding box center [520, 308] width 356 height 264
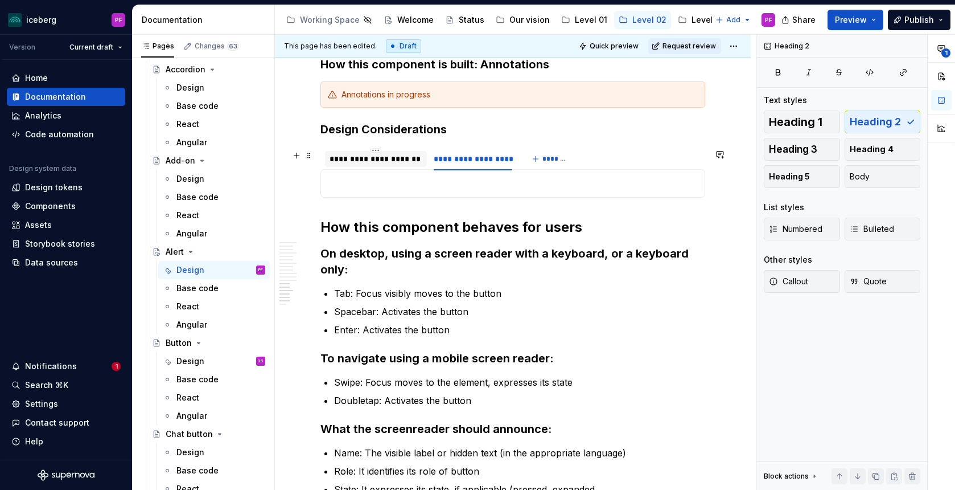
click at [359, 161] on div "**********" at bounding box center [376, 158] width 93 height 11
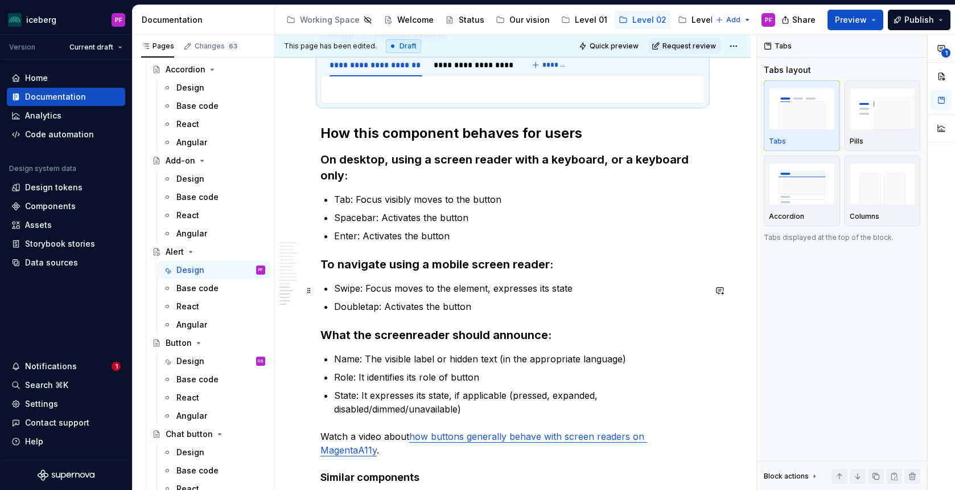
scroll to position [2750, 0]
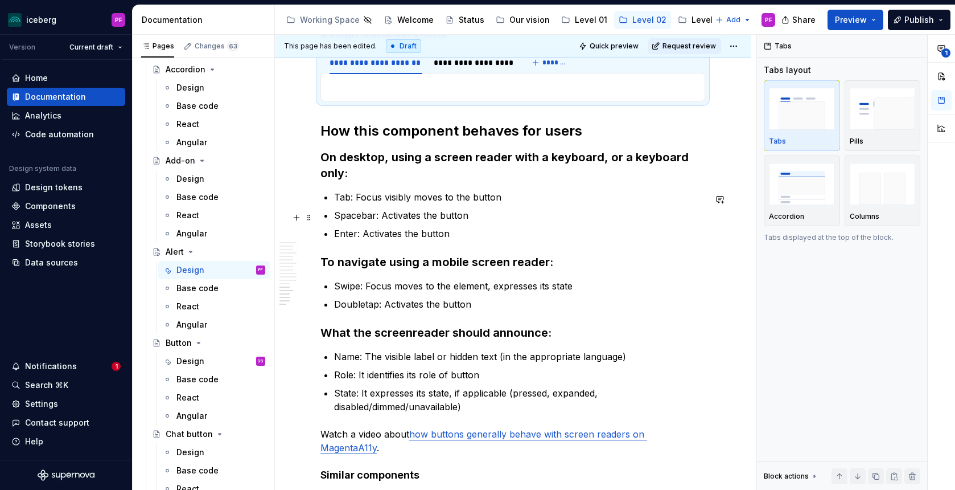
click at [386, 211] on p "Spacebar: Activates the button" at bounding box center [519, 215] width 371 height 14
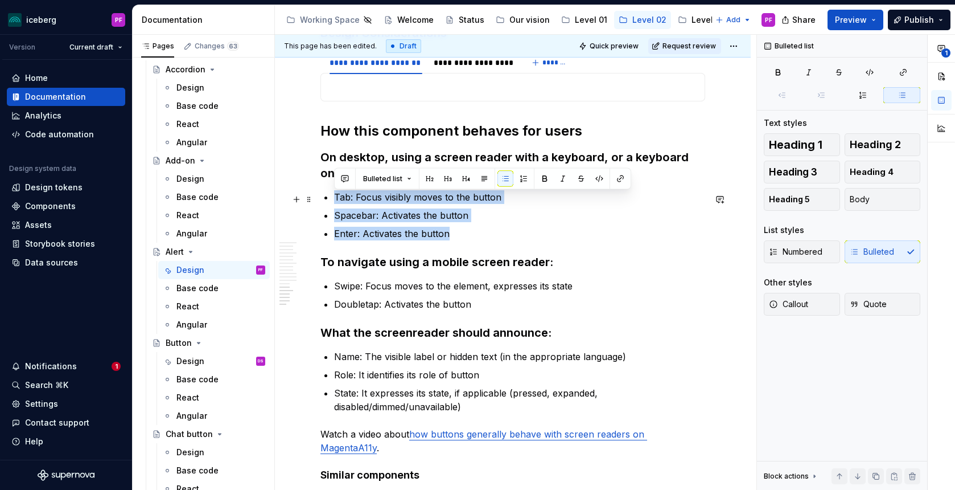
drag, startPoint x: 458, startPoint y: 237, endPoint x: 330, endPoint y: 199, distance: 133.6
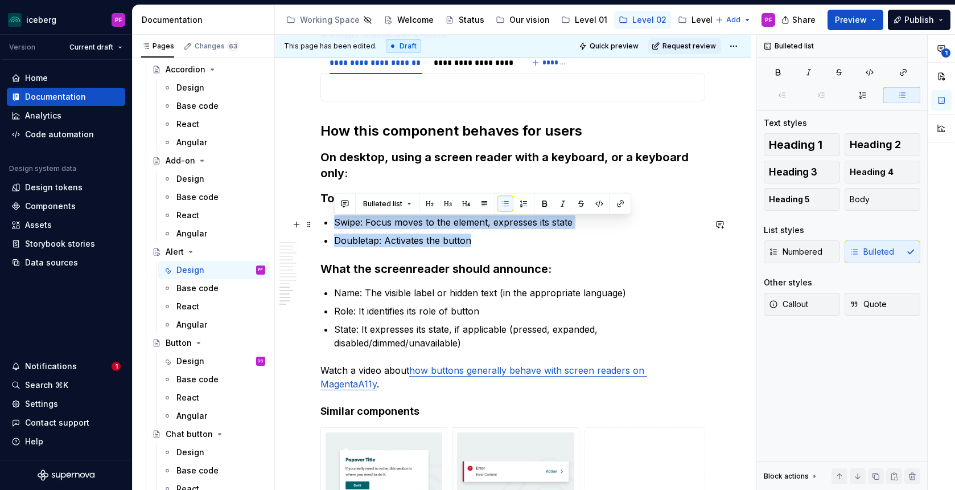
drag, startPoint x: 417, startPoint y: 244, endPoint x: 331, endPoint y: 227, distance: 87.6
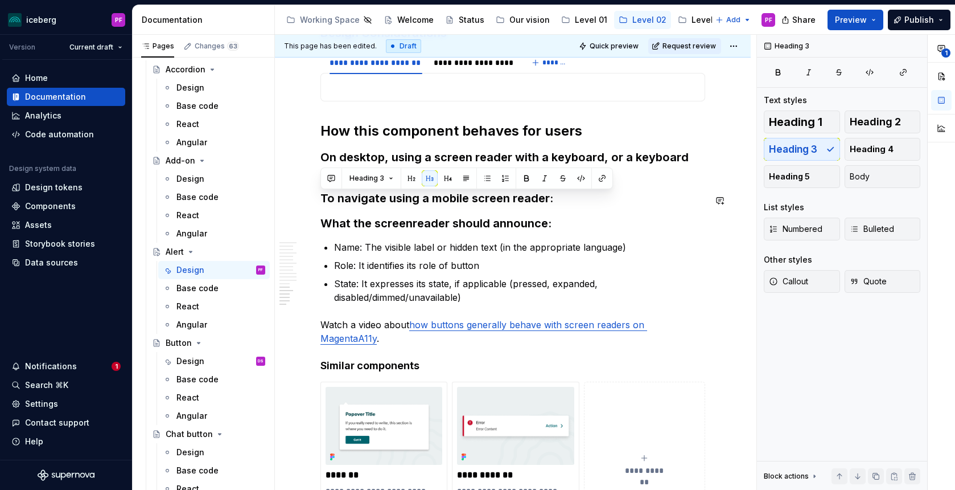
drag, startPoint x: 554, startPoint y: 203, endPoint x: 298, endPoint y: 192, distance: 256.9
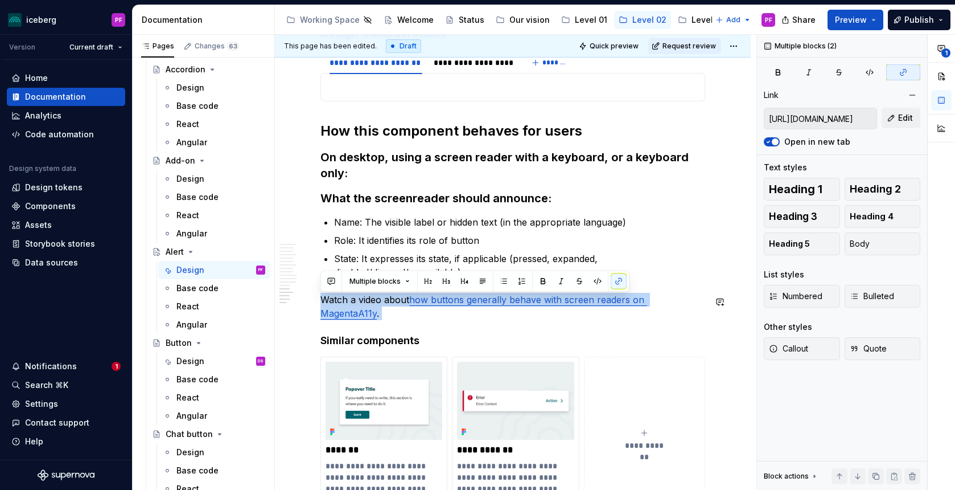
drag, startPoint x: 320, startPoint y: 301, endPoint x: 682, endPoint y: 311, distance: 361.6
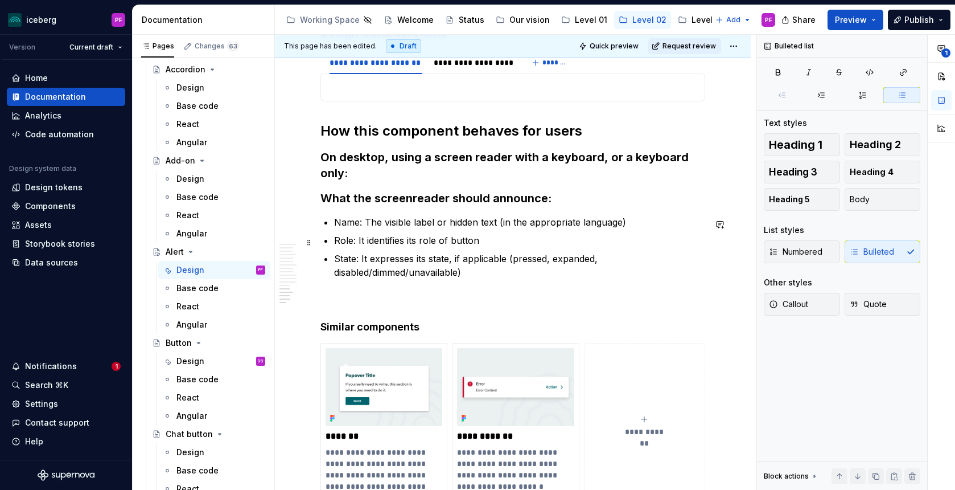
click at [462, 244] on p "Role: It identifies its role of button" at bounding box center [519, 240] width 371 height 14
click at [380, 180] on h3 "On desktop, using a screen reader with a keyboard, or a keyboard only:" at bounding box center [512, 165] width 385 height 32
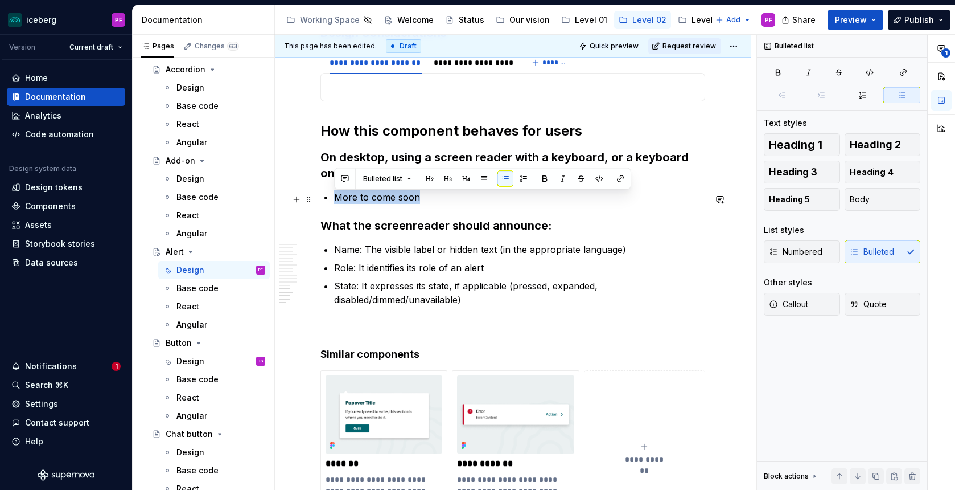
drag, startPoint x: 428, startPoint y: 200, endPoint x: 332, endPoint y: 203, distance: 95.7
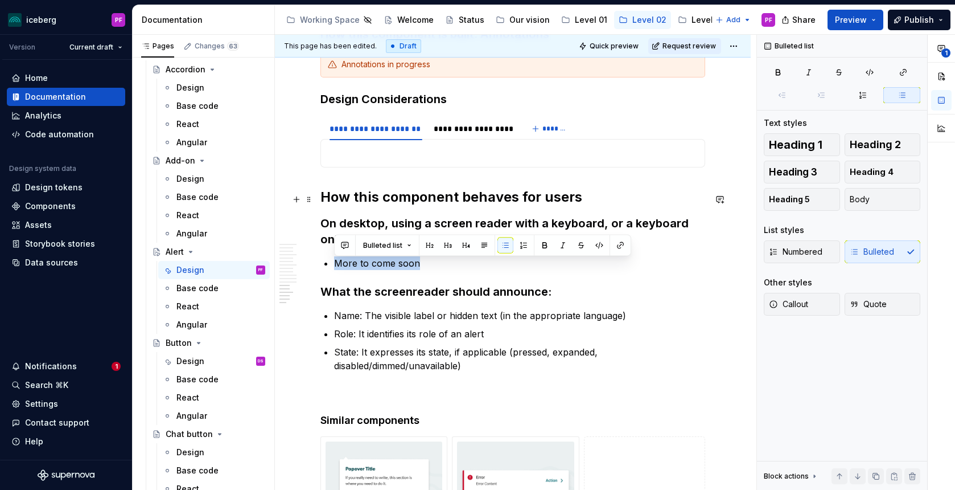
scroll to position [2690, 0]
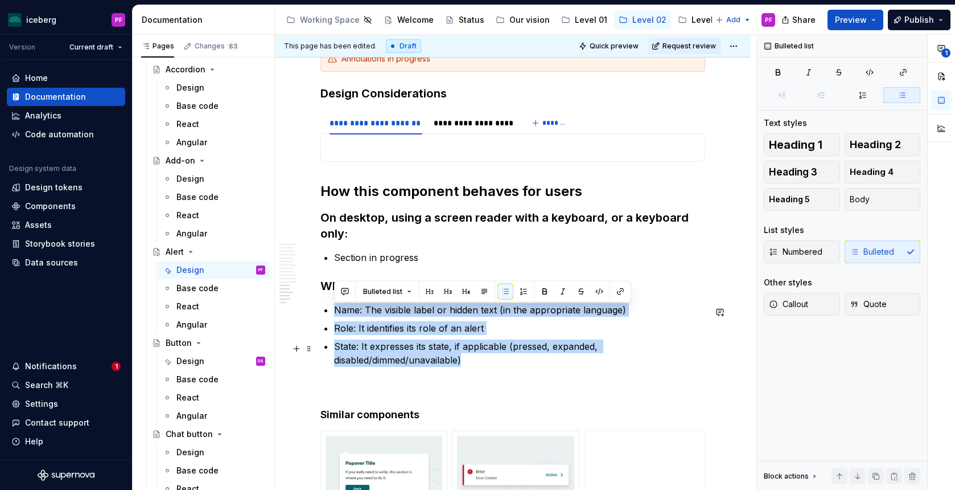
drag, startPoint x: 334, startPoint y: 311, endPoint x: 480, endPoint y: 358, distance: 153.0
click at [480, 358] on ul "Name: The visible label or hidden text (in the appropriate language) Role: It i…" at bounding box center [519, 335] width 371 height 64
click at [471, 359] on p "State: It expresses its state, if applicable (pressed, expanded, disabled/dimme…" at bounding box center [519, 352] width 371 height 27
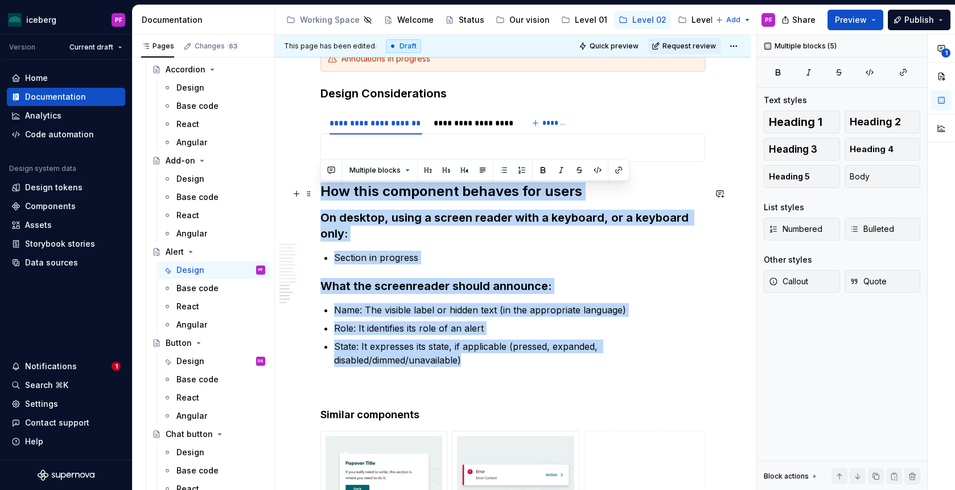
drag, startPoint x: 479, startPoint y: 362, endPoint x: 321, endPoint y: 196, distance: 229.1
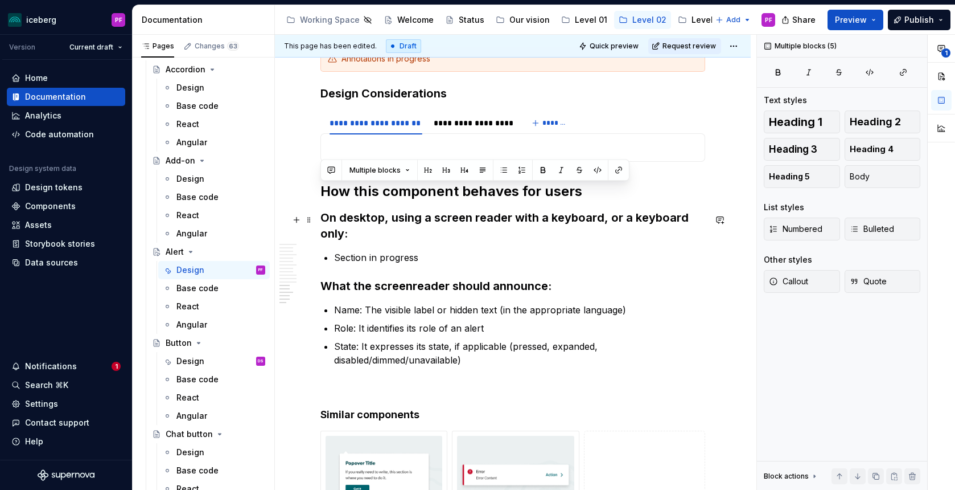
click at [413, 236] on h3 "On desktop, using a screen reader with a keyboard, or a keyboard only:" at bounding box center [512, 225] width 385 height 32
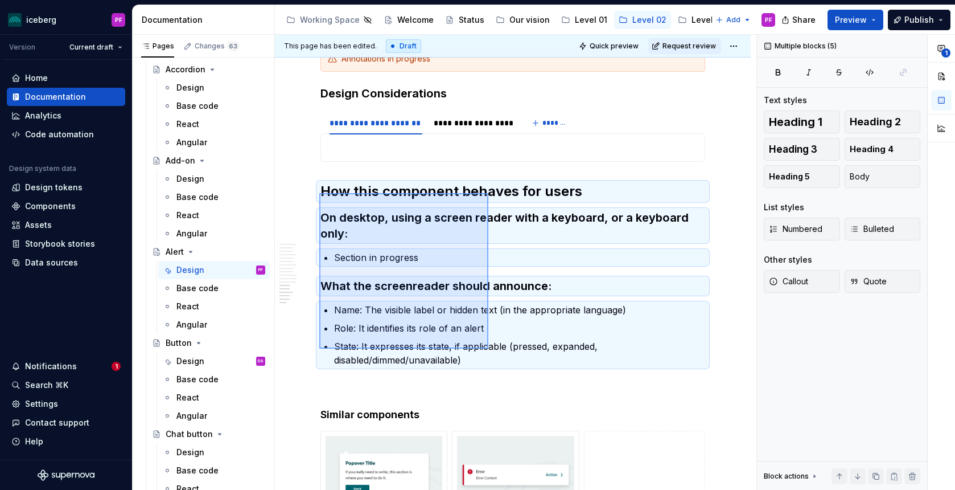
drag, startPoint x: 319, startPoint y: 193, endPoint x: 490, endPoint y: 351, distance: 232.4
click at [490, 351] on div "**********" at bounding box center [516, 262] width 482 height 455
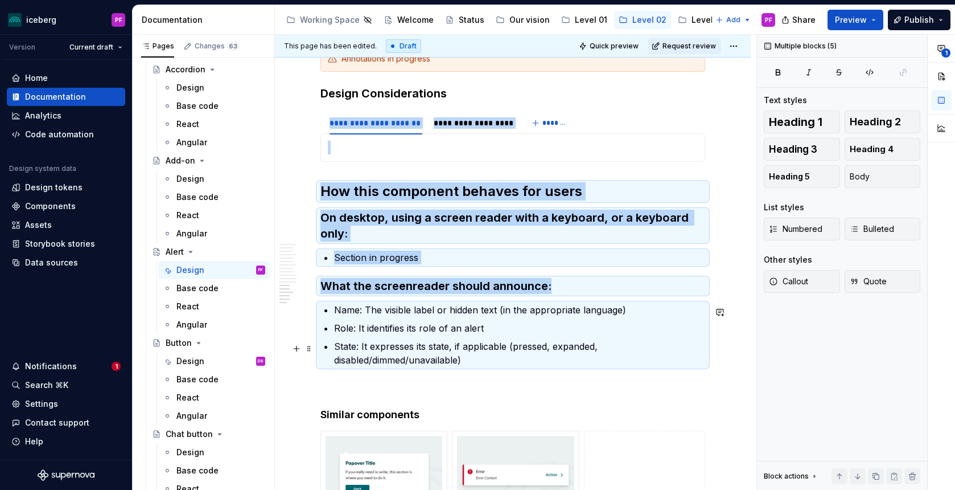
click at [484, 358] on p "State: It expresses its state, if applicable (pressed, expanded, disabled/dimme…" at bounding box center [519, 352] width 371 height 27
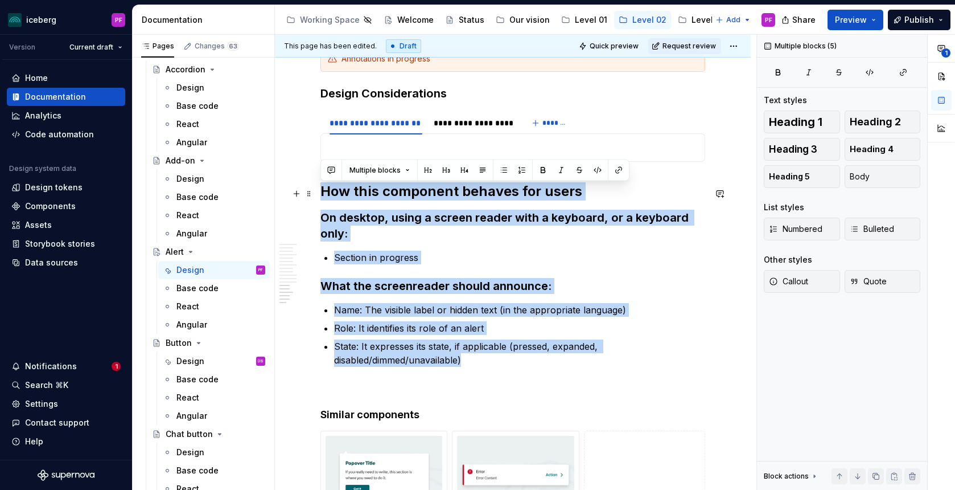
drag, startPoint x: 483, startPoint y: 363, endPoint x: 315, endPoint y: 194, distance: 237.9
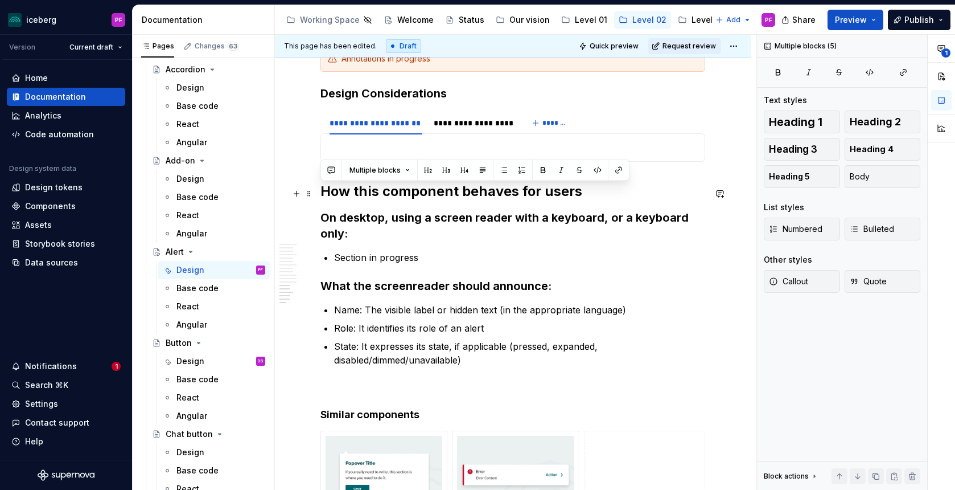
click at [332, 195] on h2 "How this component behaves for users" at bounding box center [512, 191] width 385 height 18
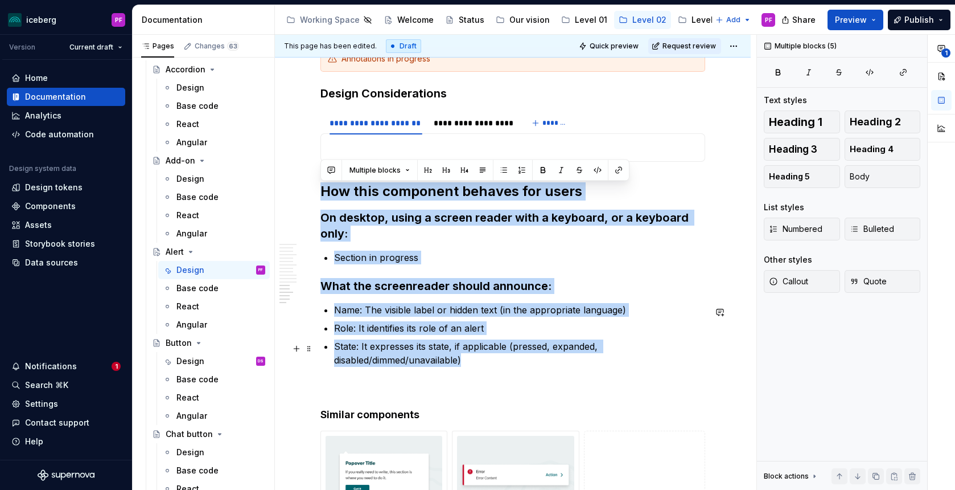
drag, startPoint x: 323, startPoint y: 191, endPoint x: 484, endPoint y: 366, distance: 237.7
click at [472, 362] on p "State: It expresses its state, if applicable (pressed, expanded, disabled/dimme…" at bounding box center [519, 352] width 371 height 27
drag, startPoint x: 468, startPoint y: 361, endPoint x: 325, endPoint y: 202, distance: 214.0
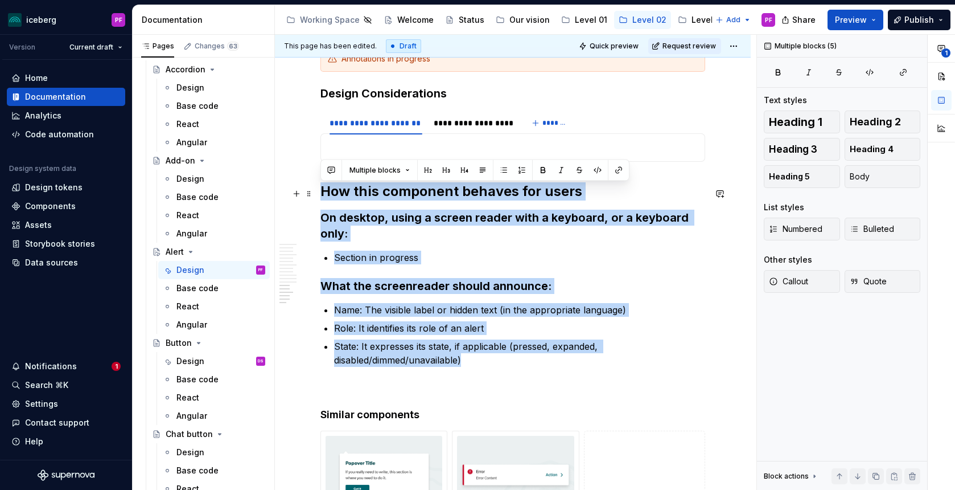
click at [325, 200] on h2 "How this component behaves for users" at bounding box center [512, 191] width 385 height 18
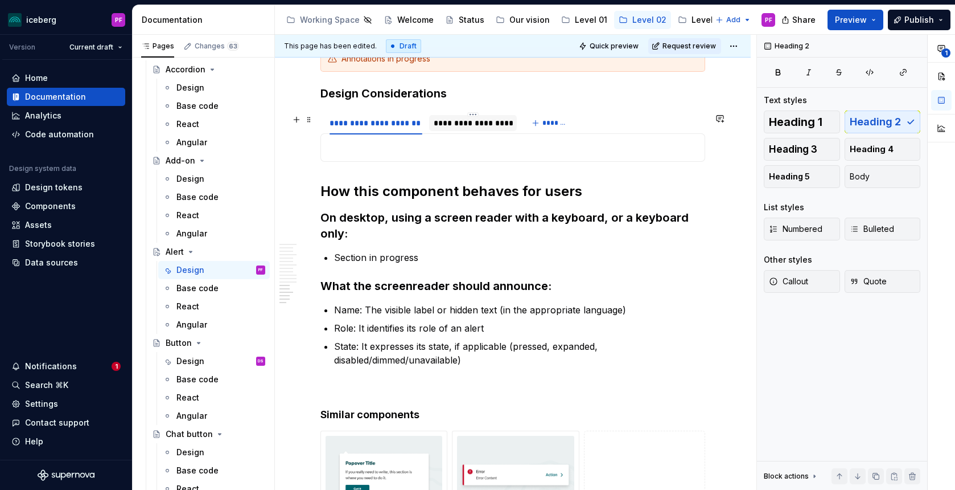
click at [480, 123] on div "**********" at bounding box center [473, 122] width 79 height 11
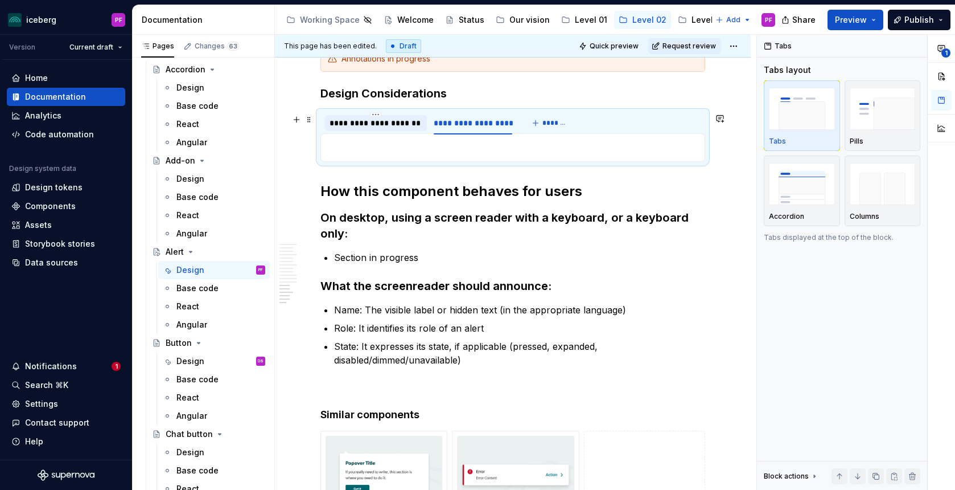
click at [394, 125] on div "**********" at bounding box center [376, 122] width 93 height 11
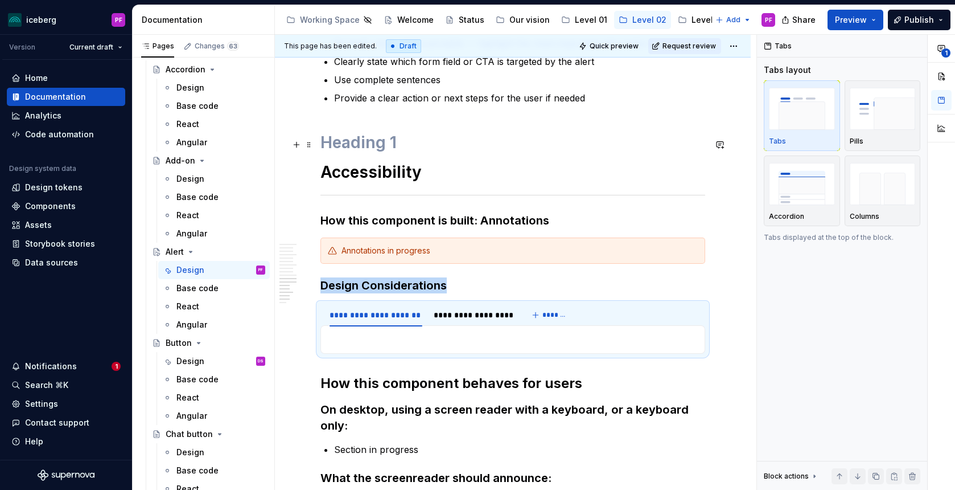
scroll to position [2480, 0]
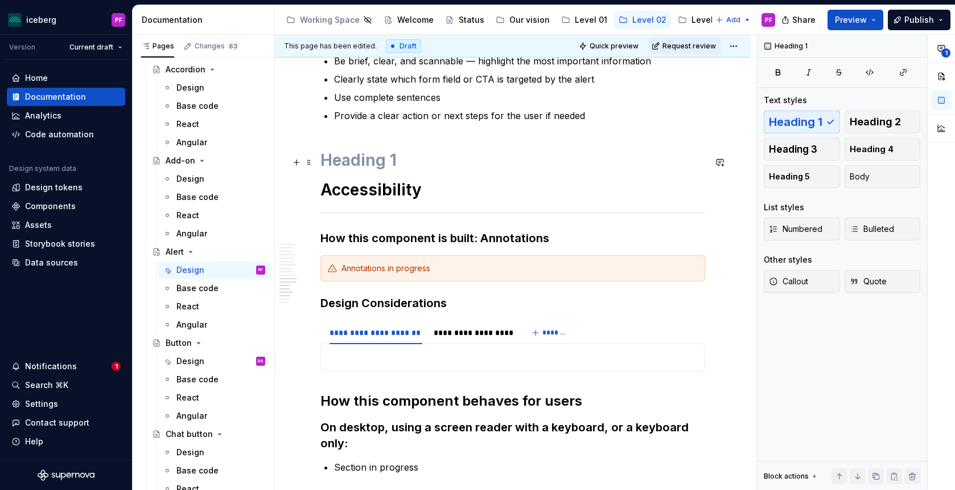
click at [368, 159] on h1 at bounding box center [512, 160] width 385 height 20
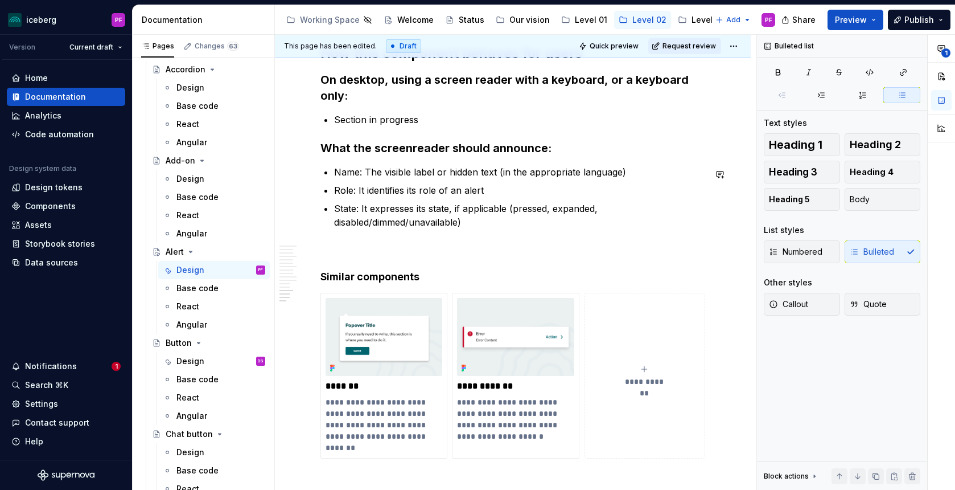
scroll to position [2799, 0]
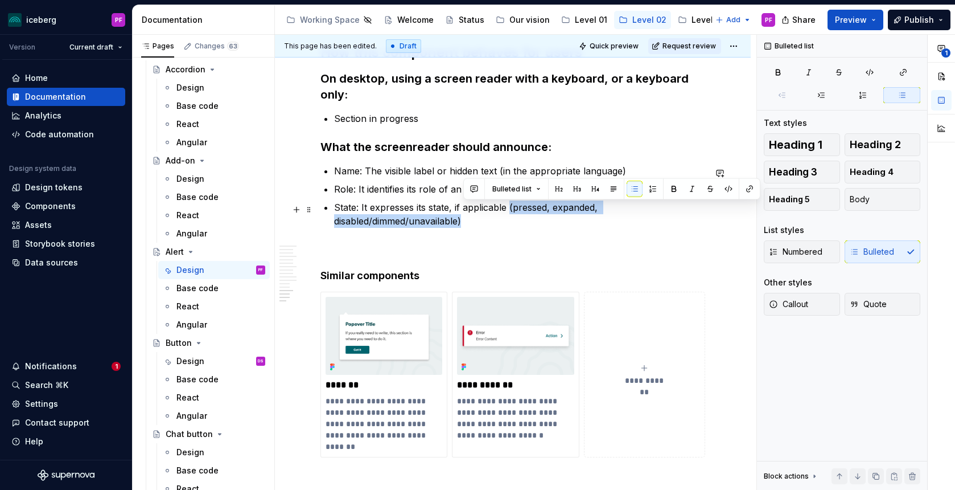
drag, startPoint x: 470, startPoint y: 223, endPoint x: 511, endPoint y: 208, distance: 44.1
click at [511, 208] on p "State: It expresses its state, if applicable (pressed, expanded, disabled/dimme…" at bounding box center [519, 213] width 371 height 27
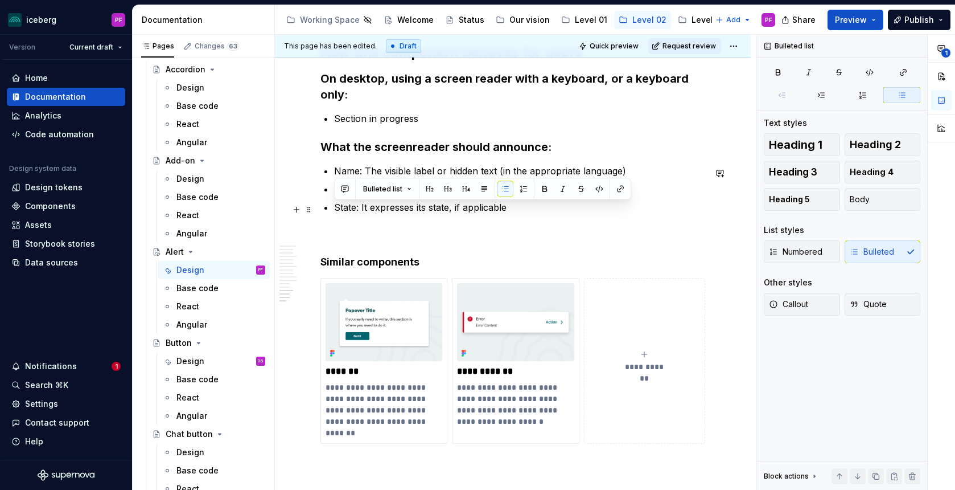
drag, startPoint x: 511, startPoint y: 212, endPoint x: 332, endPoint y: 209, distance: 179.3
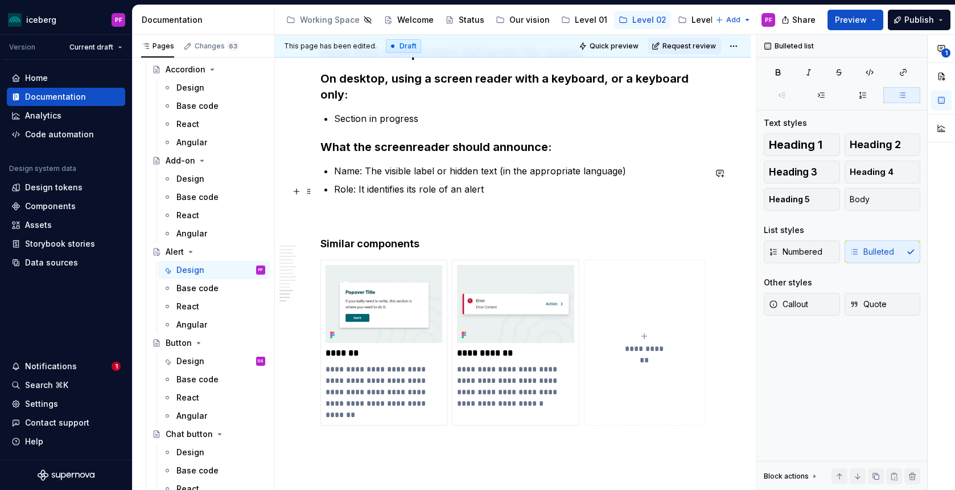
click at [453, 195] on p "Role: It identifies its role of an alert" at bounding box center [519, 189] width 371 height 14
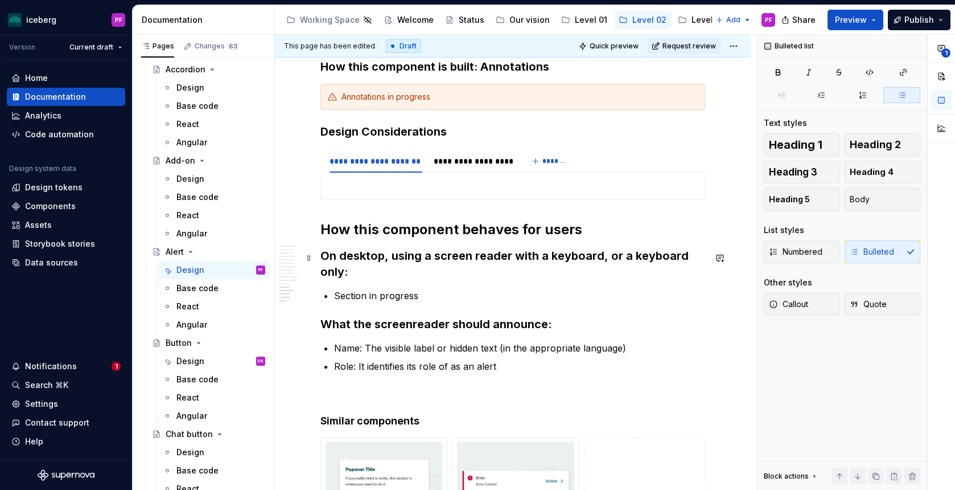
scroll to position [2610, 0]
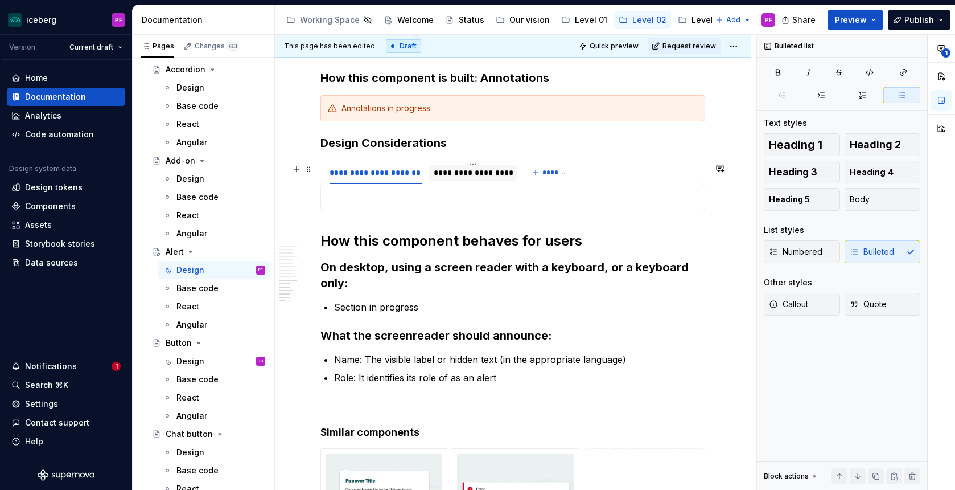
click at [469, 175] on div "**********" at bounding box center [473, 172] width 79 height 11
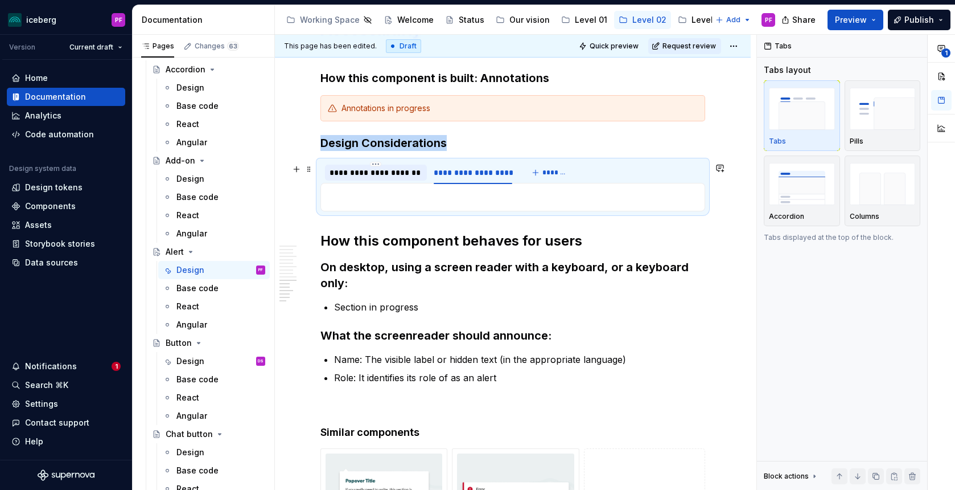
click at [386, 176] on div "**********" at bounding box center [376, 172] width 93 height 11
click at [466, 178] on div "**********" at bounding box center [473, 172] width 79 height 11
click at [385, 175] on div "**********" at bounding box center [376, 172] width 93 height 11
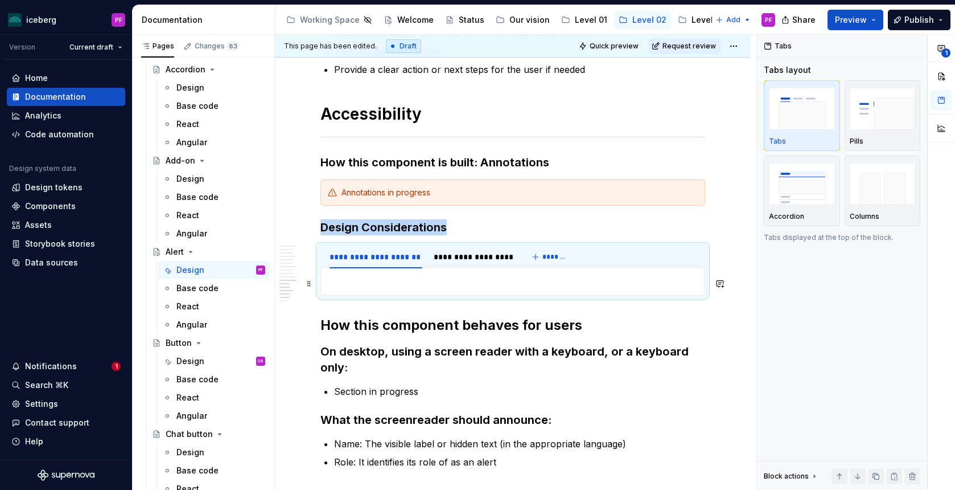
scroll to position [2560, 0]
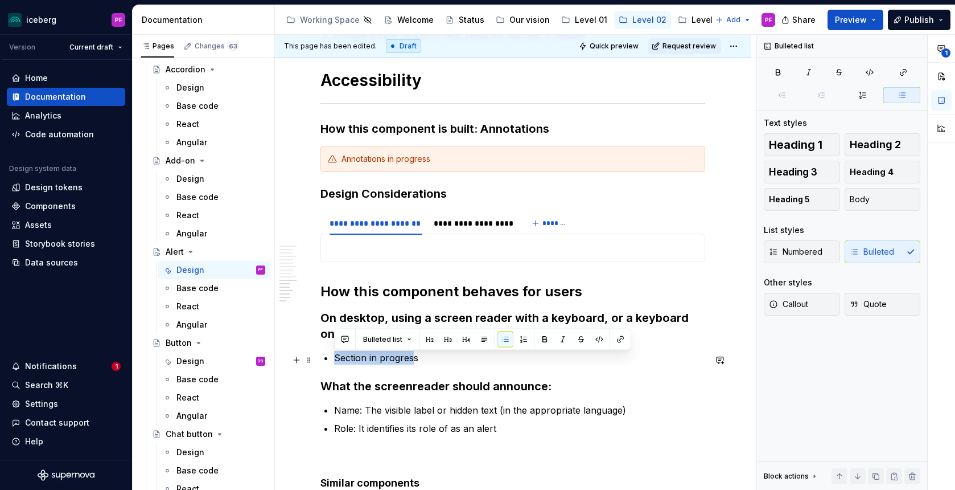
drag, startPoint x: 414, startPoint y: 360, endPoint x: 337, endPoint y: 359, distance: 77.4
click at [337, 359] on p "Section in progress" at bounding box center [519, 358] width 371 height 14
drag, startPoint x: 334, startPoint y: 360, endPoint x: 424, endPoint y: 360, distance: 89.9
click at [424, 360] on p "Section in progress" at bounding box center [519, 358] width 371 height 14
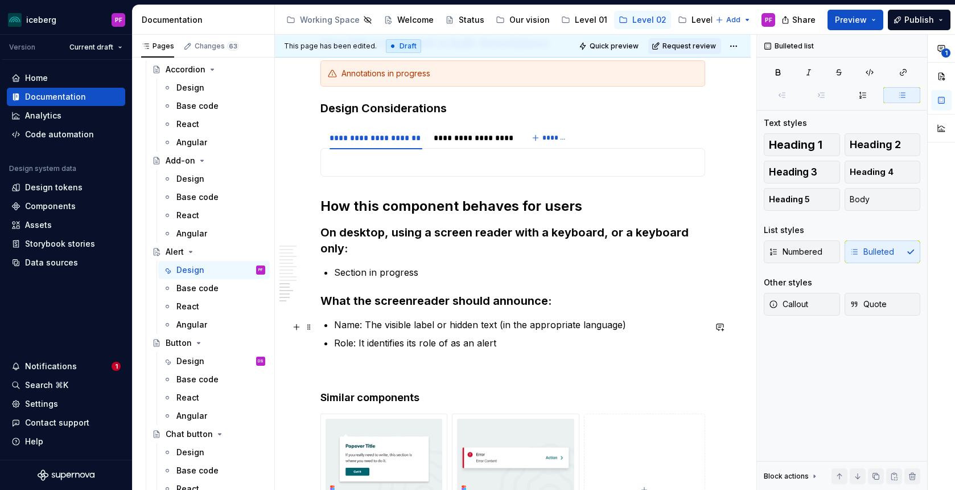
click at [404, 320] on p "Name: The visible label or hidden text (in the appropriate language)" at bounding box center [519, 325] width 371 height 14
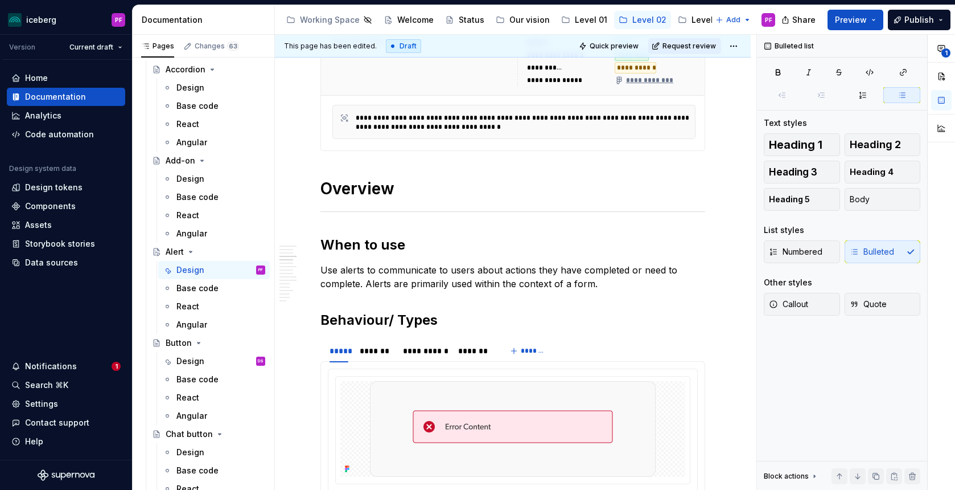
scroll to position [0, 0]
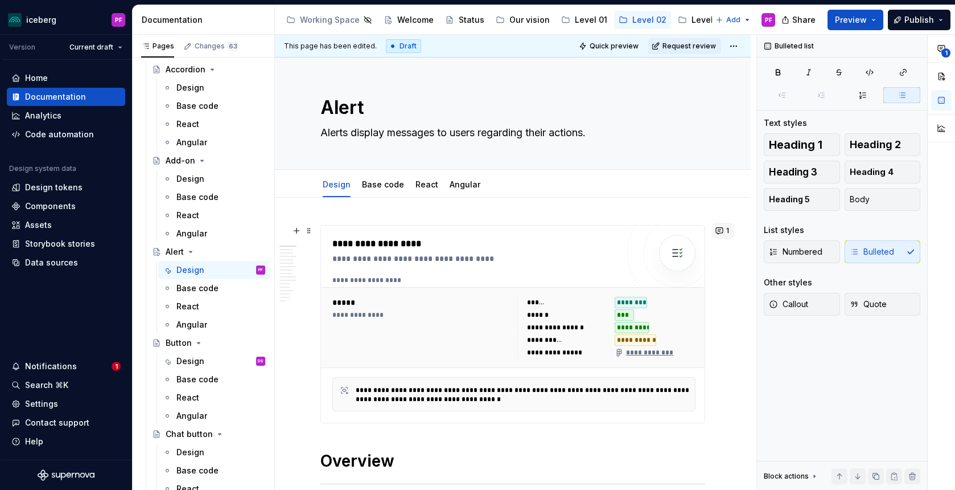
click at [722, 228] on button "1" at bounding box center [723, 231] width 22 height 16
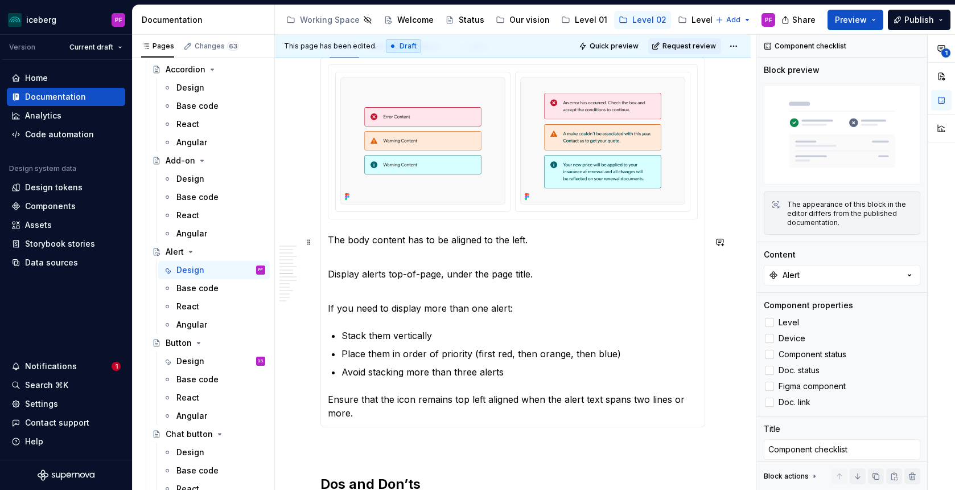
scroll to position [1476, 0]
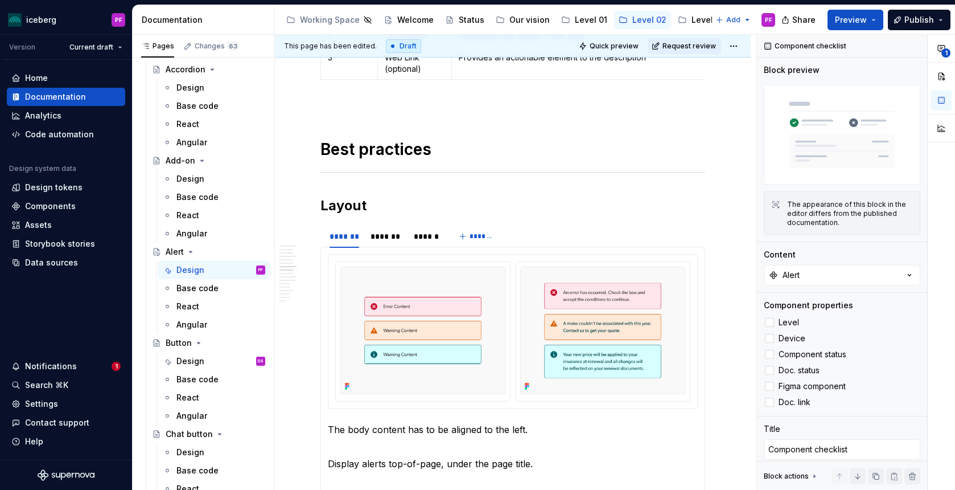
type textarea "*"
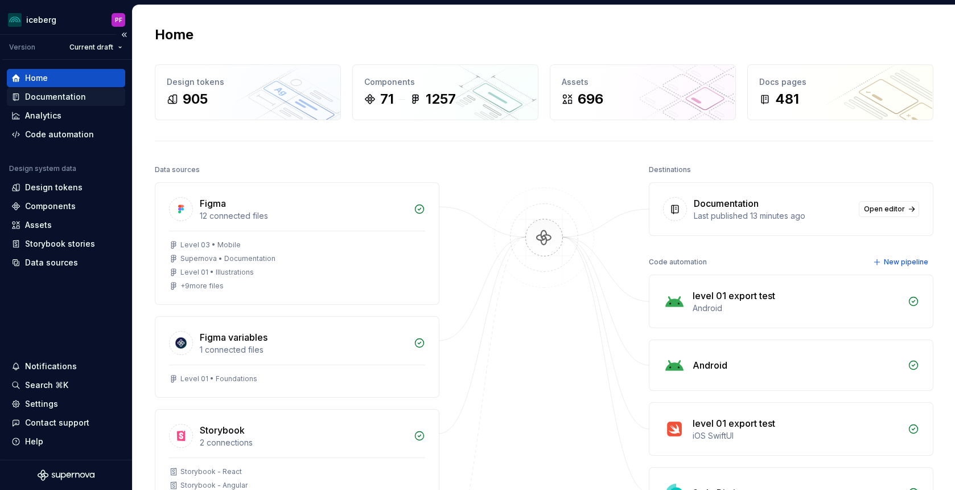
click at [51, 96] on div "Documentation" at bounding box center [55, 96] width 61 height 11
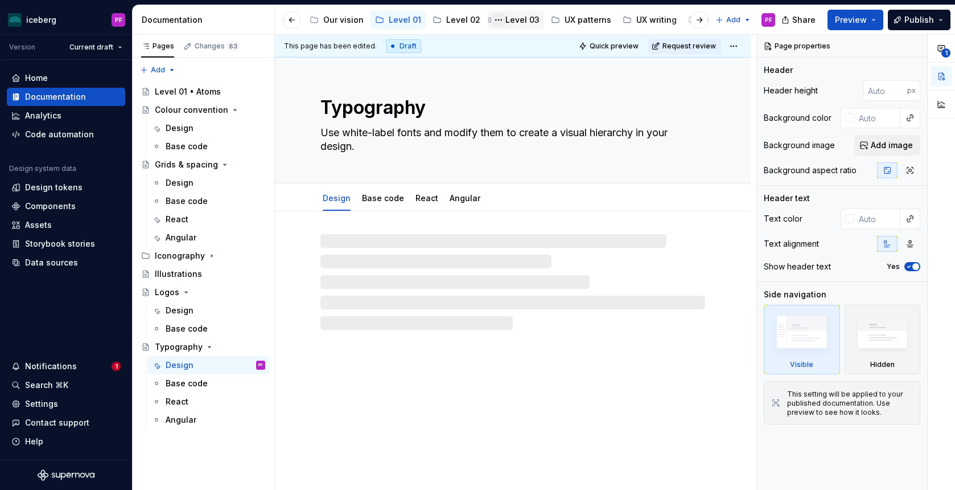
scroll to position [0, 280]
click at [546, 26] on div "UX writing" at bounding box center [556, 20] width 54 height 14
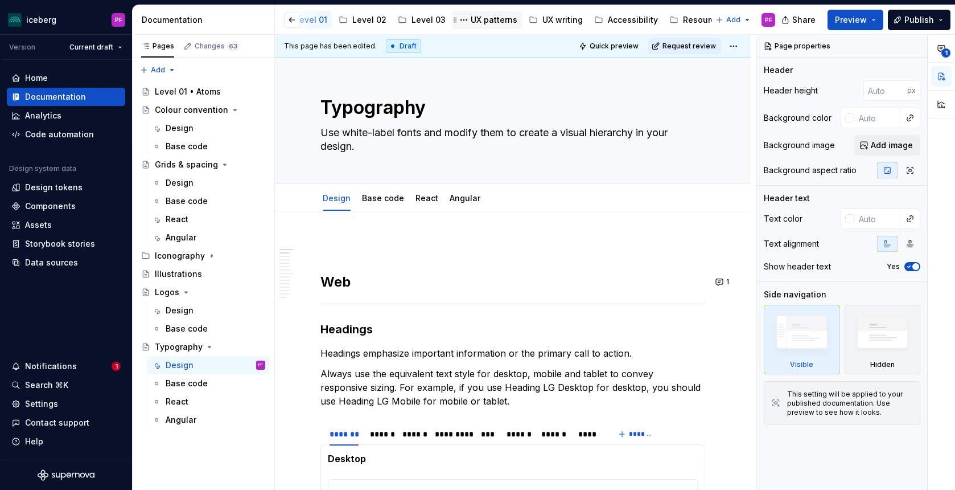
click at [475, 26] on div "UX patterns" at bounding box center [487, 20] width 60 height 14
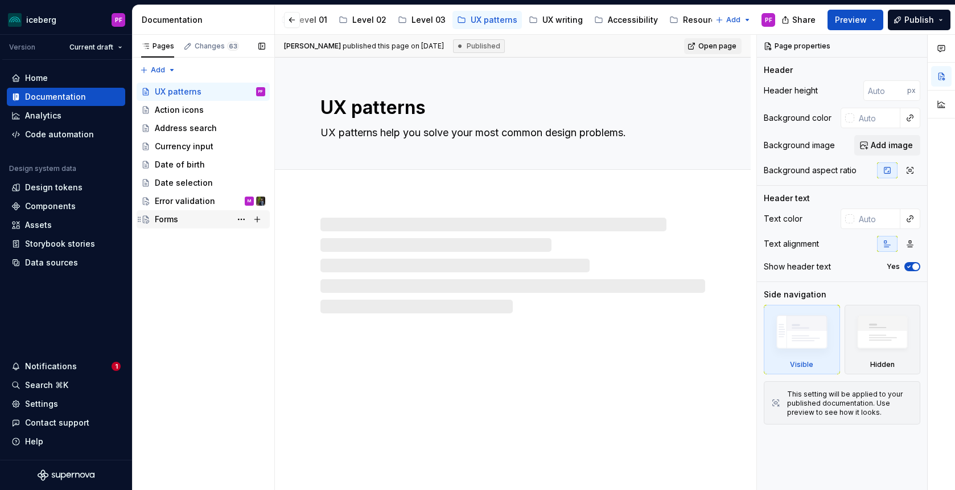
click at [175, 214] on div "Forms" at bounding box center [166, 218] width 23 height 11
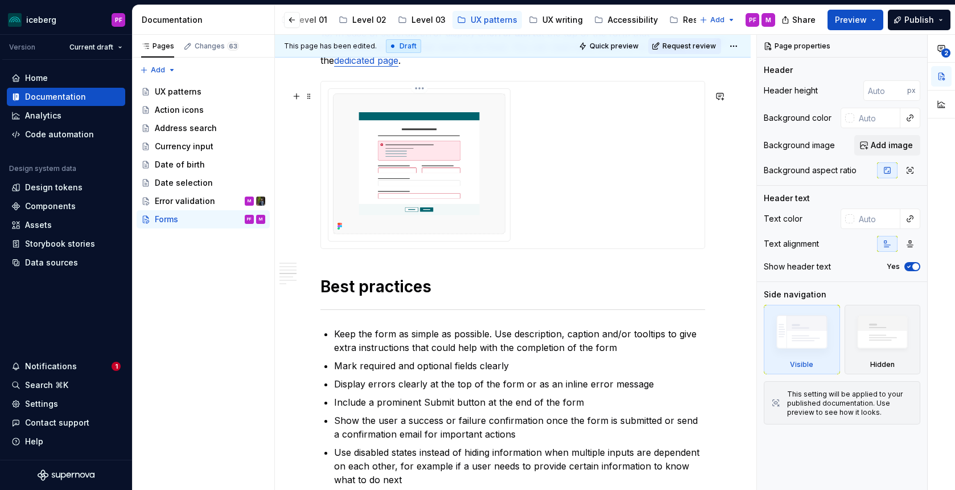
scroll to position [1791, 0]
click at [405, 168] on img at bounding box center [419, 163] width 172 height 141
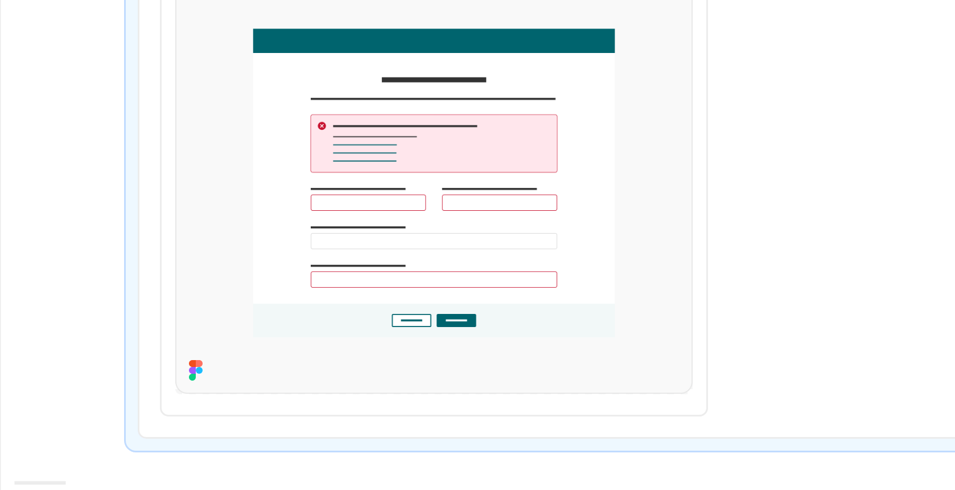
type textarea "*"
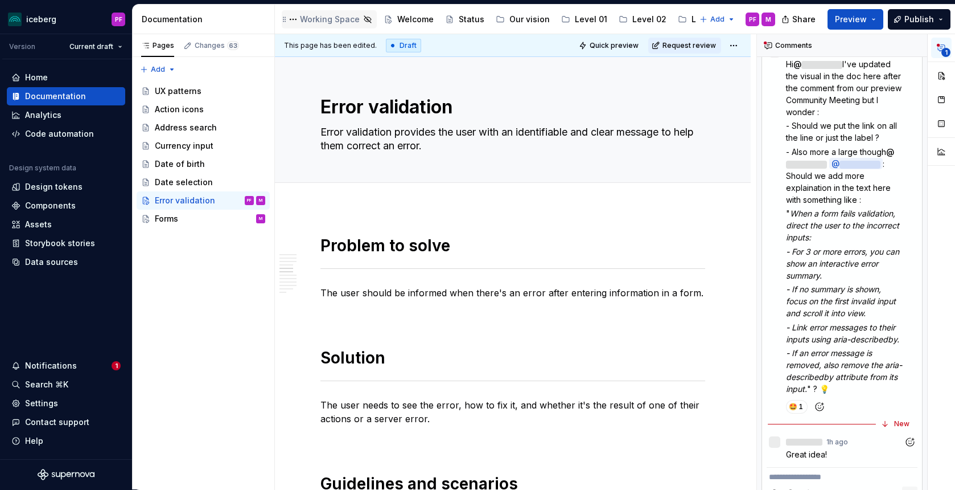
scroll to position [616, 0]
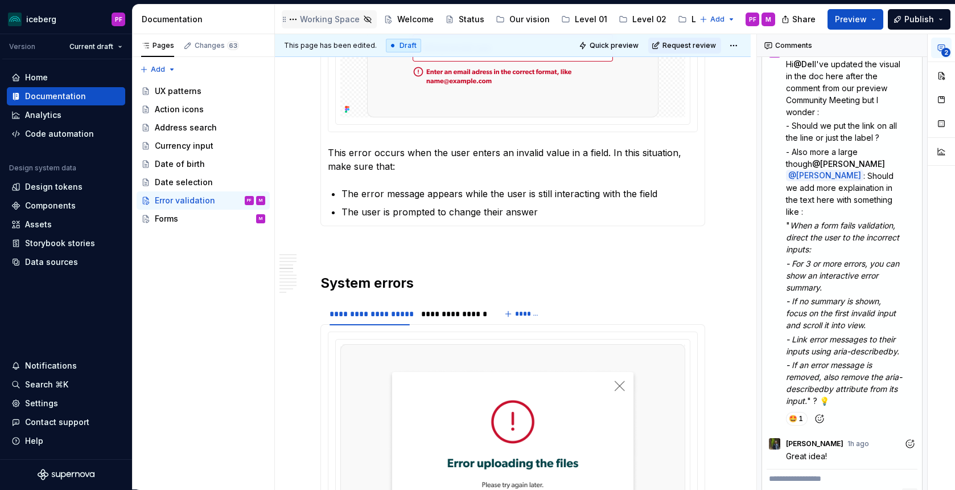
type textarea "*"
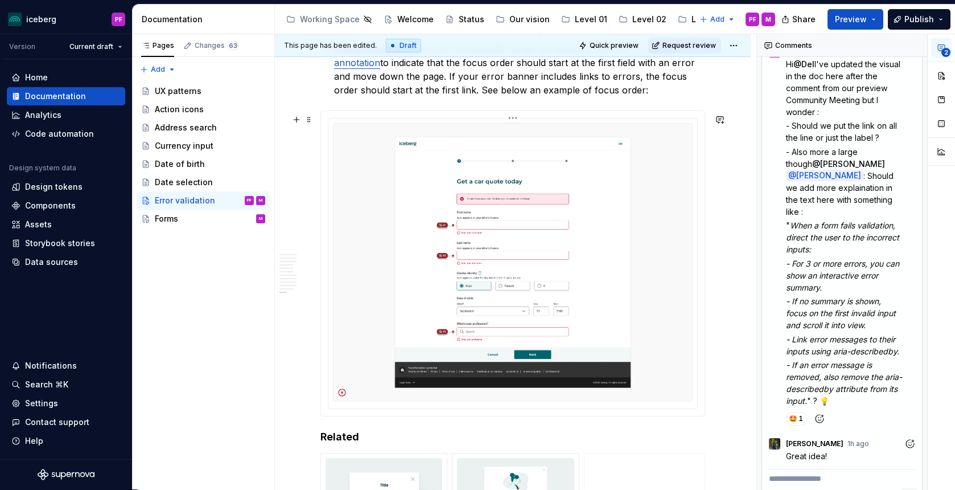
scroll to position [3714, 0]
